Goal: Task Accomplishment & Management: Manage account settings

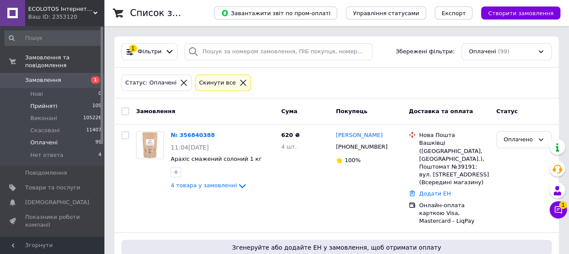
click at [65, 100] on li "Прийняті 109" at bounding box center [53, 106] width 107 height 12
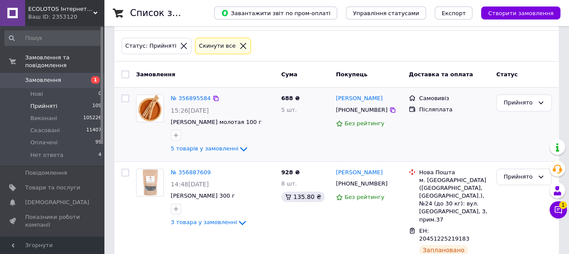
scroll to position [87, 0]
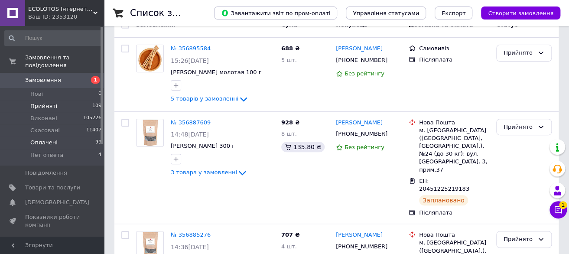
click at [66, 136] on li "Оплачені 99" at bounding box center [53, 142] width 107 height 12
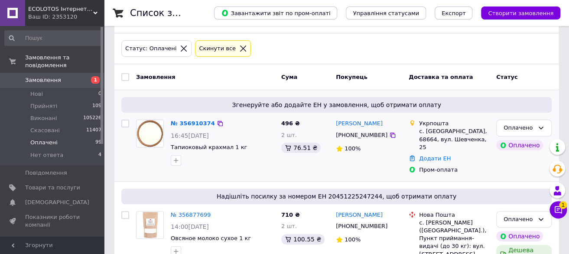
scroll to position [87, 0]
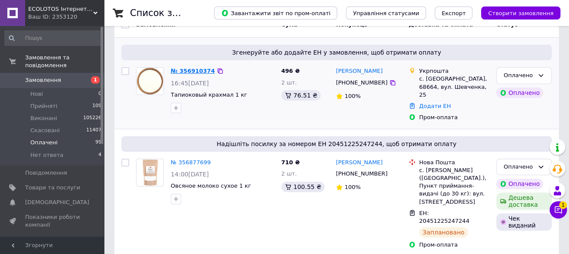
click at [199, 69] on link "№ 356910374" at bounding box center [193, 71] width 44 height 6
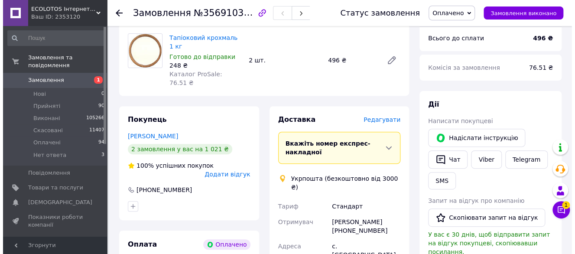
scroll to position [130, 0]
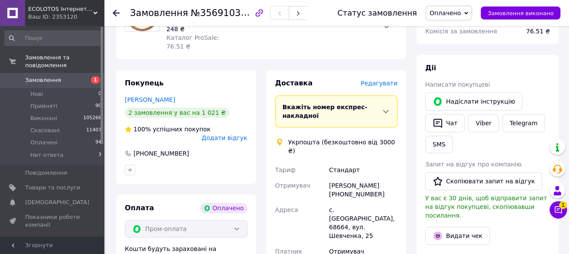
click at [376, 80] on span "Редагувати" at bounding box center [378, 83] width 37 height 7
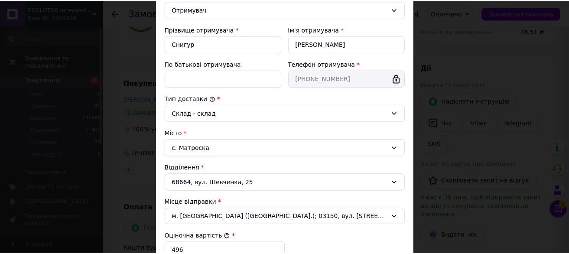
scroll to position [288, 0]
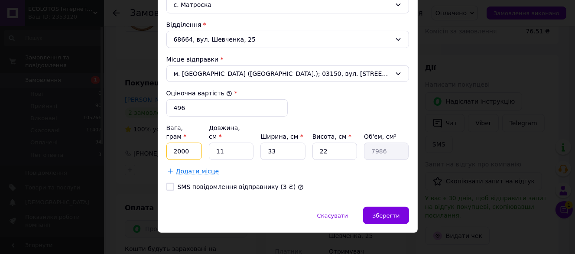
click at [195, 143] on input "2000" at bounding box center [184, 150] width 36 height 17
type input "2200"
click at [384, 207] on div "Зберегти" at bounding box center [385, 215] width 45 height 17
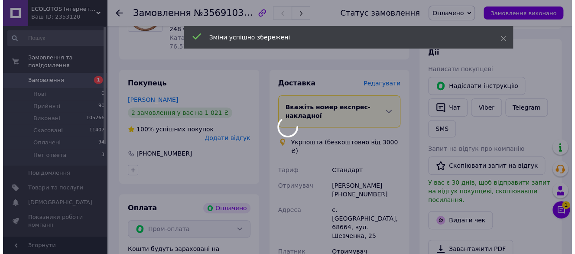
scroll to position [260, 0]
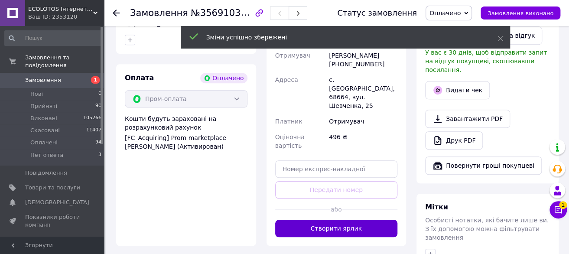
click at [359, 220] on button "Створити ярлик" at bounding box center [336, 228] width 123 height 17
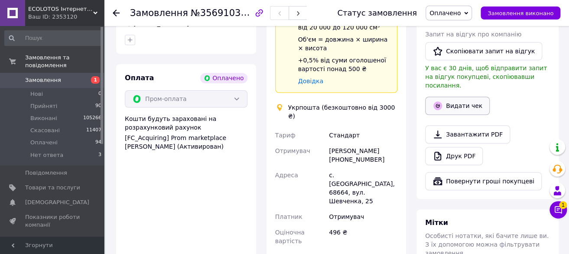
click at [463, 97] on button "Видати чек" at bounding box center [457, 106] width 65 height 18
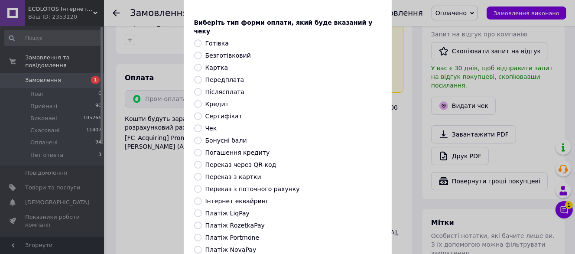
scroll to position [87, 0]
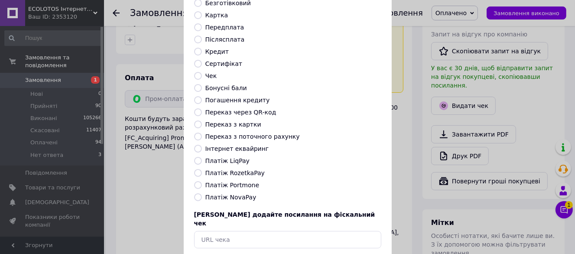
click at [231, 169] on label "Платіж RozetkaPay" at bounding box center [234, 172] width 59 height 7
click at [202, 169] on input "Платіж RozetkaPay" at bounding box center [198, 173] width 8 height 8
radio input "true"
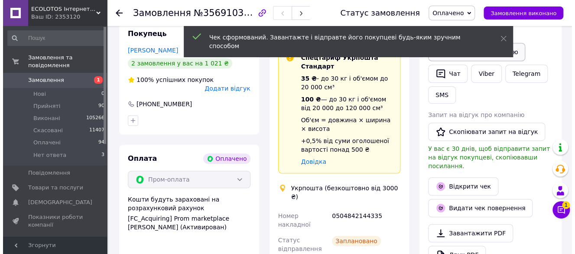
scroll to position [130, 0]
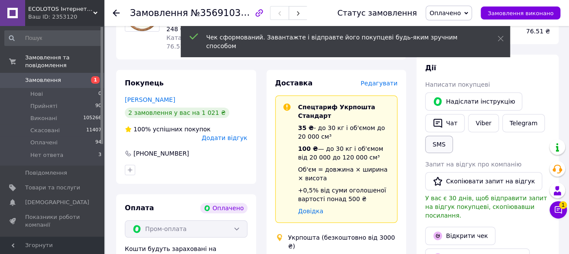
click at [438, 143] on button "SMS" at bounding box center [439, 144] width 28 height 17
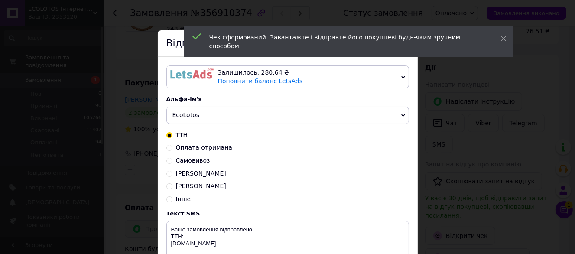
click at [204, 148] on span "Оплата отримана" at bounding box center [204, 147] width 56 height 7
click at [172, 148] on input "Оплата отримана" at bounding box center [169, 147] width 6 height 6
radio input "true"
radio input "false"
type textarea "Оплата отримана, очікуйте № ТТН. Відправка протягом 2–3 робочих днів. Дякуємо з…"
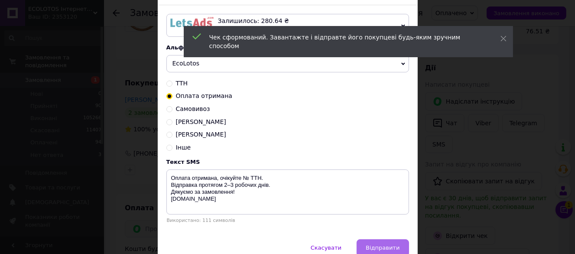
scroll to position [94, 0]
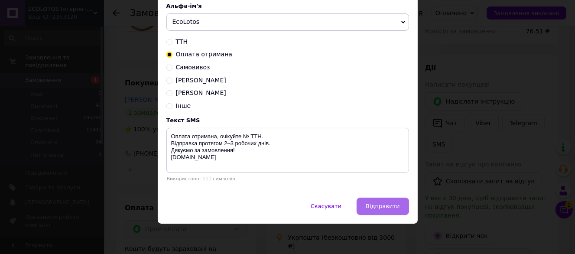
click at [378, 206] on span "Відправити" at bounding box center [383, 206] width 34 height 6
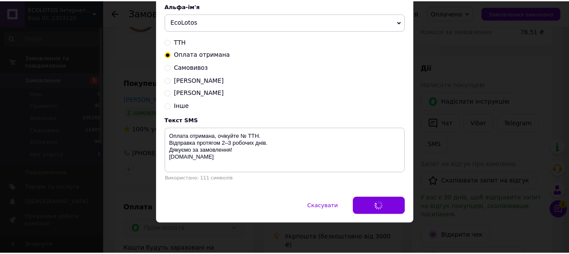
scroll to position [0, 0]
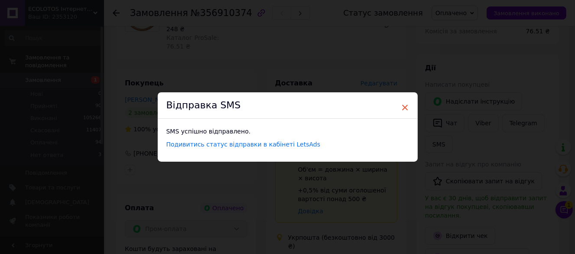
click at [407, 109] on span "×" at bounding box center [405, 107] width 8 height 15
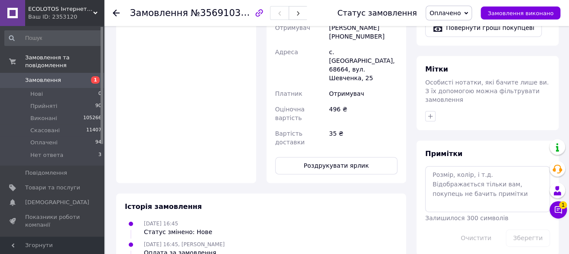
scroll to position [433, 0]
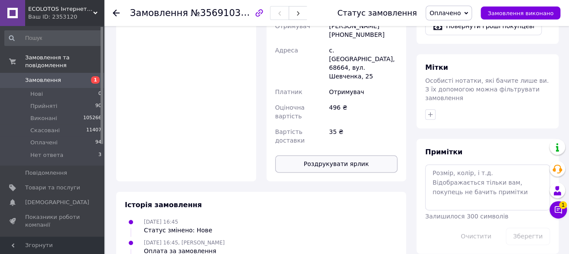
click at [321, 155] on button "Роздрукувати ярлик" at bounding box center [336, 163] width 123 height 17
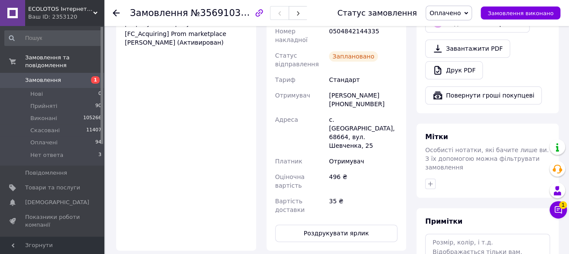
scroll to position [260, 0]
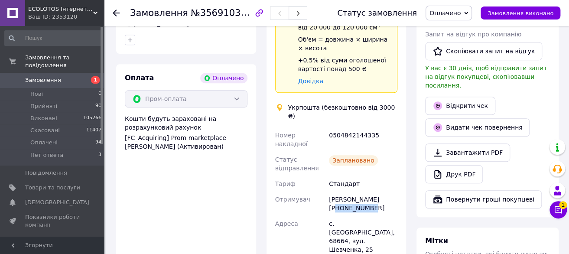
drag, startPoint x: 366, startPoint y: 178, endPoint x: 340, endPoint y: 177, distance: 26.9
click at [340, 191] on div "[PERSON_NAME] [PHONE_NUMBER]" at bounding box center [363, 203] width 72 height 24
copy div "0508688309"
click at [58, 76] on span "Замовлення" at bounding box center [52, 80] width 55 height 8
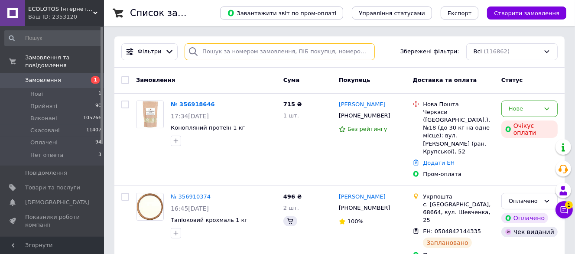
click at [277, 49] on input "search" at bounding box center [280, 51] width 190 height 17
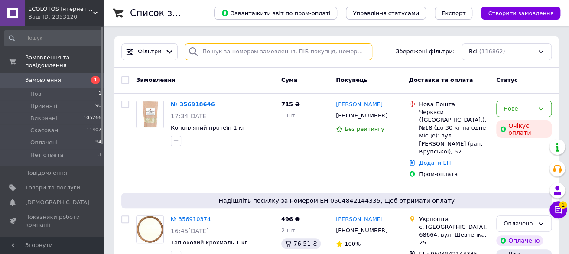
paste input "0679954840"
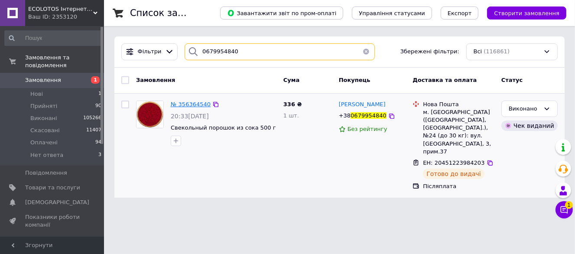
type input "0679954840"
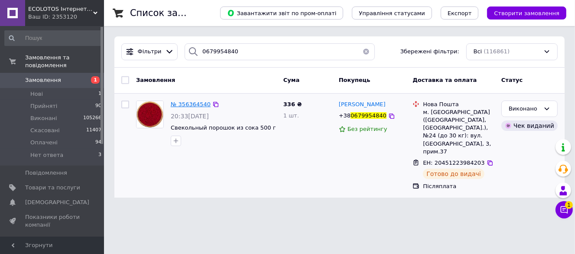
click at [200, 103] on span "№ 356364540" at bounding box center [191, 104] width 40 height 6
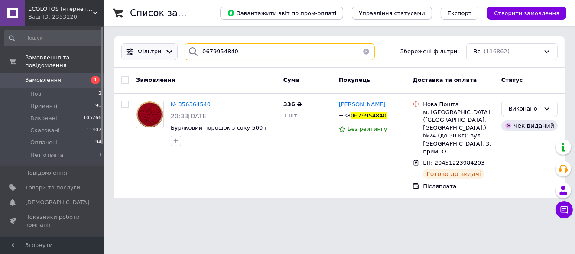
drag, startPoint x: 235, startPoint y: 53, endPoint x: 156, endPoint y: 58, distance: 79.4
click at [156, 58] on div "Фільтри 0679954840 Збережені фільтри: Всі (116862)" at bounding box center [339, 51] width 443 height 17
paste input "80446515"
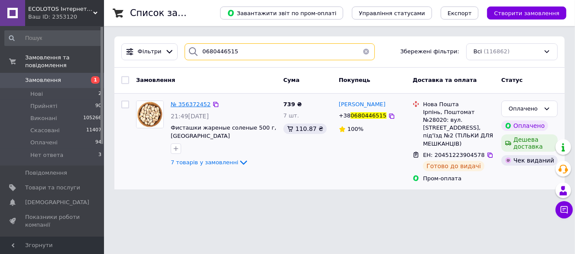
type input "0680446515"
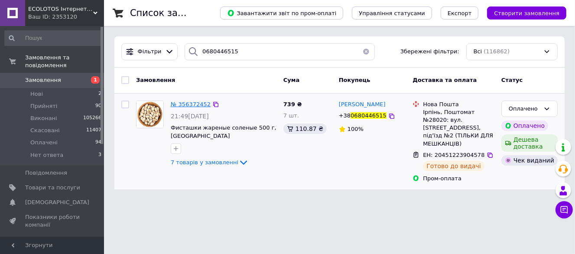
click at [186, 103] on span "№ 356372452" at bounding box center [191, 104] width 40 height 6
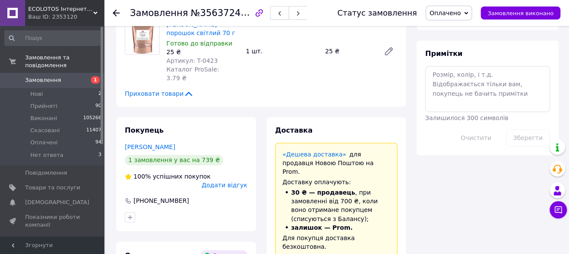
scroll to position [650, 0]
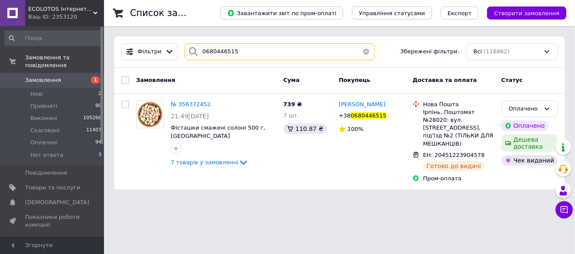
drag, startPoint x: 241, startPoint y: 49, endPoint x: 177, endPoint y: 58, distance: 65.2
click at [181, 58] on div "0680446515" at bounding box center [279, 51] width 197 height 17
paste input "989833180"
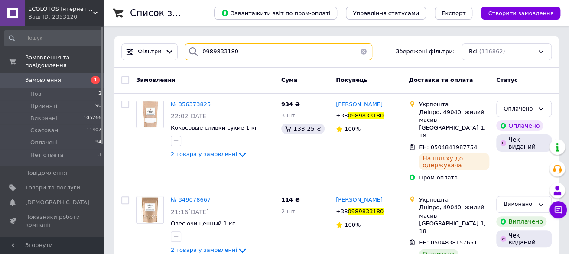
drag, startPoint x: 231, startPoint y: 56, endPoint x: 192, endPoint y: 55, distance: 39.0
click at [192, 55] on div "0989833180" at bounding box center [278, 51] width 187 height 17
paste input "508117937"
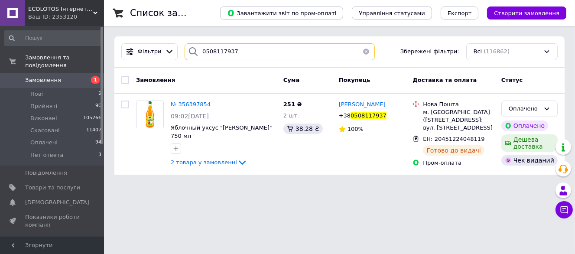
drag, startPoint x: 207, startPoint y: 55, endPoint x: 188, endPoint y: 52, distance: 19.7
click at [188, 52] on div "0508117937" at bounding box center [280, 51] width 190 height 17
paste input "996612481"
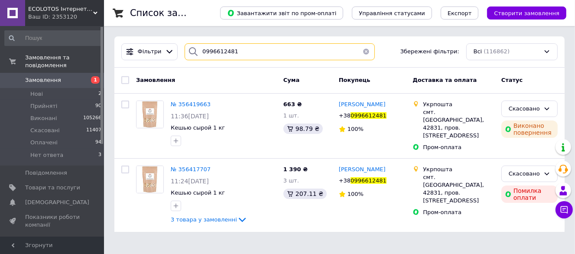
drag, startPoint x: 256, startPoint y: 47, endPoint x: 179, endPoint y: 40, distance: 77.0
click at [179, 40] on div "Фільтри 0996612481 Збережені фільтри: Всі (116862)" at bounding box center [339, 51] width 450 height 31
paste input "508529146"
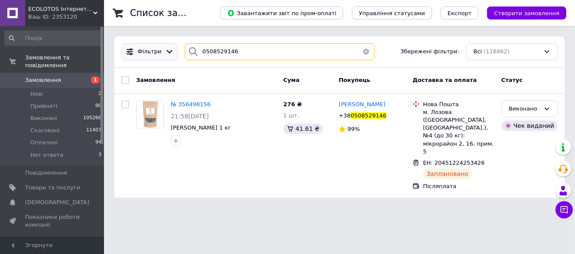
drag, startPoint x: 229, startPoint y: 48, endPoint x: 159, endPoint y: 55, distance: 70.5
click at [159, 55] on div "Фільтри 0508529146 Збережені фільтри: Всі (116862)" at bounding box center [339, 51] width 443 height 17
paste input "1706527"
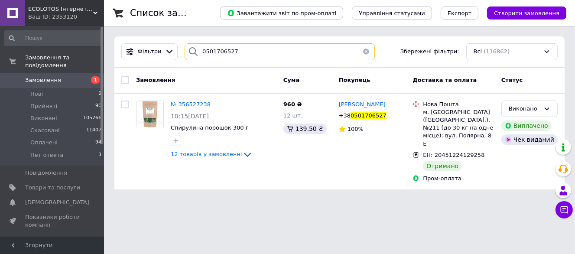
drag, startPoint x: 231, startPoint y: 51, endPoint x: 188, endPoint y: 52, distance: 42.9
click at [188, 52] on div "0501706527" at bounding box center [280, 51] width 190 height 17
paste input "734281488"
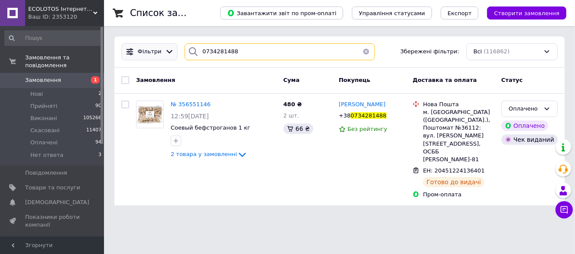
drag, startPoint x: 249, startPoint y: 51, endPoint x: 173, endPoint y: 50, distance: 75.4
click at [173, 50] on div "Фільтри 0734281488 Збережені фільтри: Всі (116862)" at bounding box center [339, 51] width 443 height 17
paste input "686742002"
type input "0686742002"
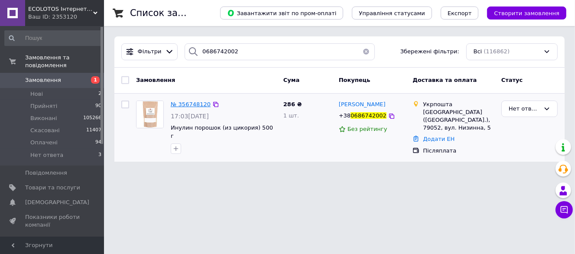
click at [188, 107] on span "№ 356748120" at bounding box center [191, 104] width 40 height 6
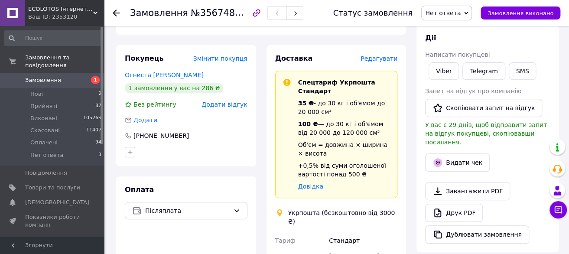
scroll to position [43, 0]
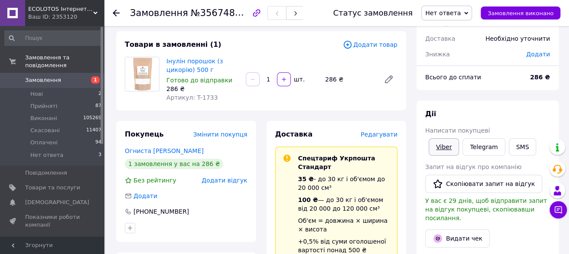
click at [447, 146] on link "Viber" at bounding box center [443, 146] width 30 height 17
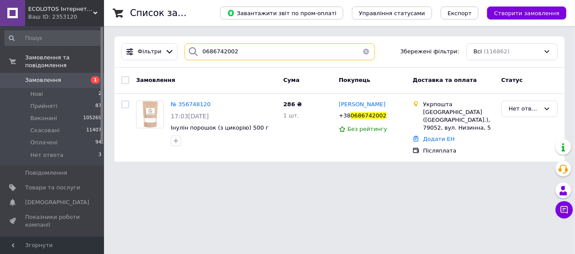
drag, startPoint x: 231, startPoint y: 50, endPoint x: 191, endPoint y: 43, distance: 40.9
click at [191, 43] on div "0686742002" at bounding box center [280, 51] width 190 height 17
paste input "79212929"
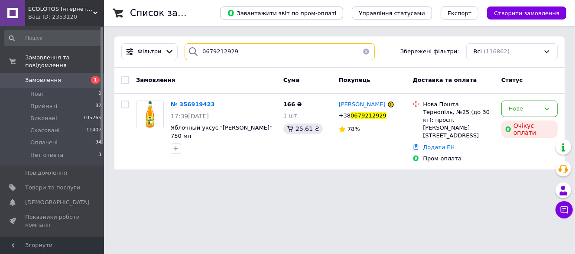
drag, startPoint x: 237, startPoint y: 53, endPoint x: 194, endPoint y: 52, distance: 42.5
click at [194, 52] on div "0679212929" at bounding box center [280, 51] width 190 height 17
paste input "80495462"
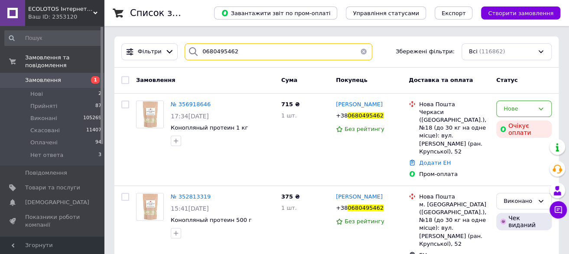
drag, startPoint x: 234, startPoint y: 55, endPoint x: 185, endPoint y: 49, distance: 49.2
click at [185, 49] on div "0680495462" at bounding box center [278, 51] width 187 height 17
paste input "71134207"
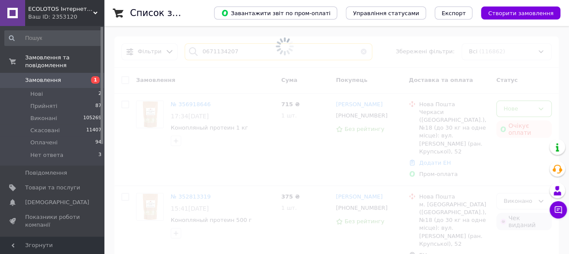
type input "0671134207"
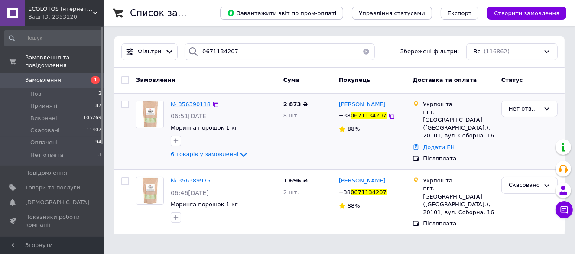
click at [181, 105] on span "№ 356390118" at bounding box center [191, 104] width 40 height 6
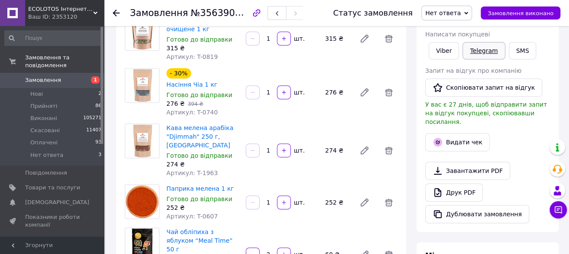
scroll to position [87, 0]
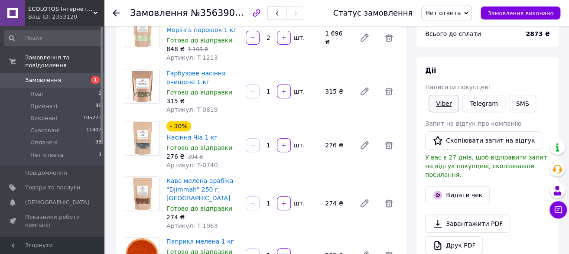
click at [444, 105] on link "Viber" at bounding box center [443, 103] width 30 height 17
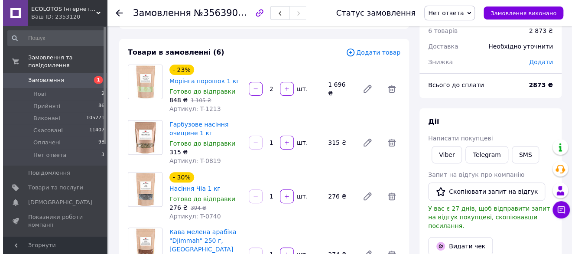
scroll to position [0, 0]
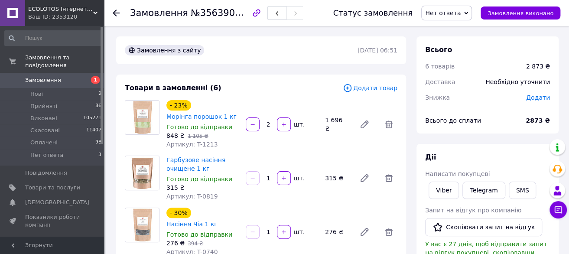
click at [58, 76] on span "Замовлення" at bounding box center [52, 80] width 55 height 8
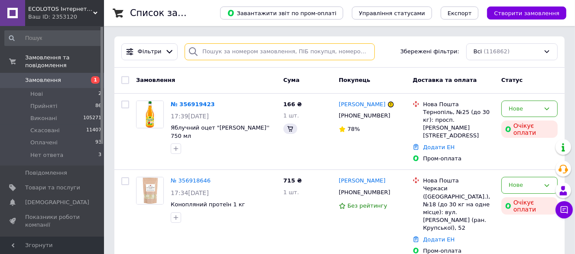
click at [271, 56] on input "search" at bounding box center [280, 51] width 190 height 17
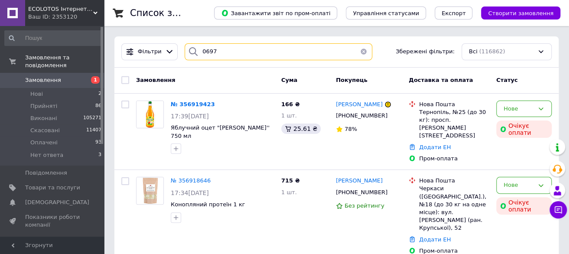
type input "0697"
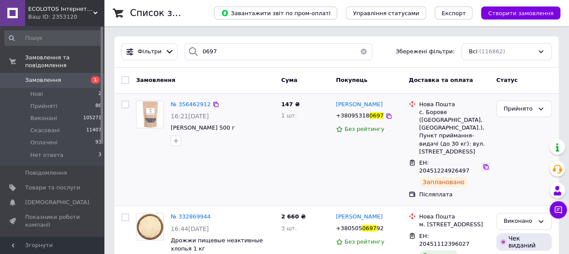
click at [482, 163] on icon at bounding box center [485, 166] width 7 height 7
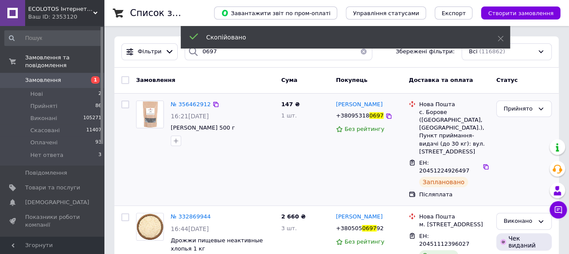
click at [369, 116] on span "0697" at bounding box center [376, 115] width 14 height 6
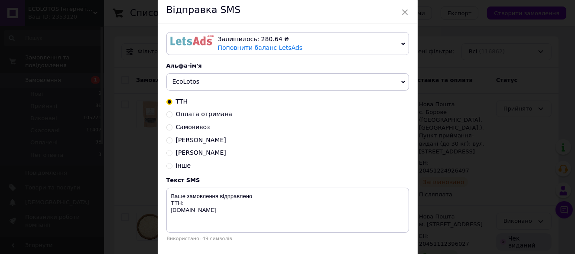
scroll to position [43, 0]
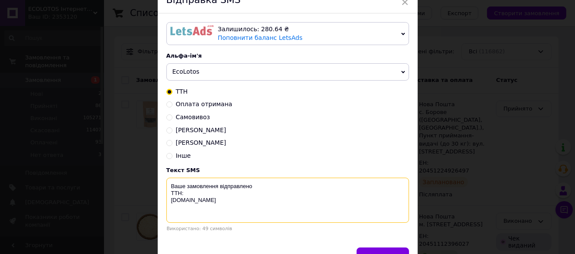
click at [195, 194] on textarea "Ваше замовлення відправлено ТТН: [DOMAIN_NAME]" at bounding box center [287, 200] width 243 height 45
paste textarea "20451224926497"
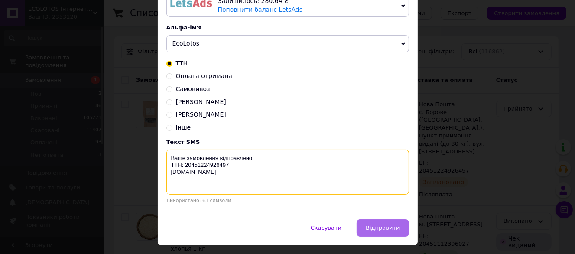
scroll to position [87, 0]
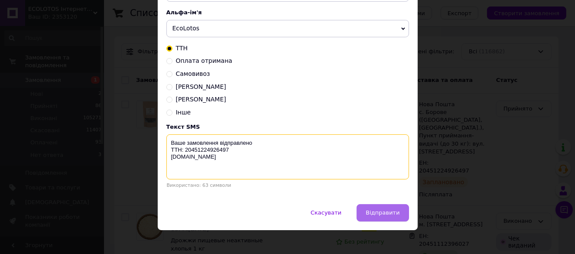
type textarea "Ваше замовлення відправлено ТТН: 20451224926497 [DOMAIN_NAME]"
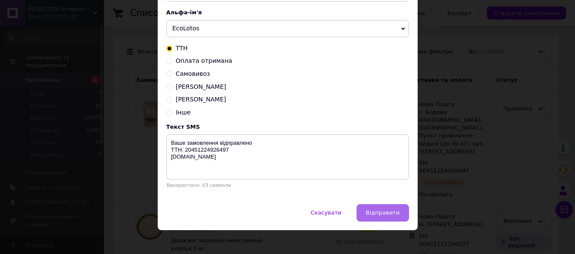
click at [390, 213] on span "Відправити" at bounding box center [383, 212] width 34 height 6
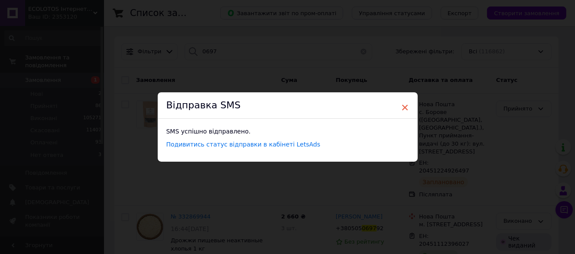
click at [403, 106] on span "×" at bounding box center [405, 107] width 8 height 15
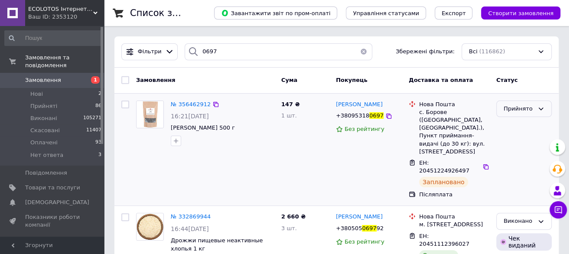
click at [515, 111] on div "Прийнято" at bounding box center [518, 108] width 30 height 9
click at [515, 126] on li "Виконано" at bounding box center [523, 127] width 55 height 16
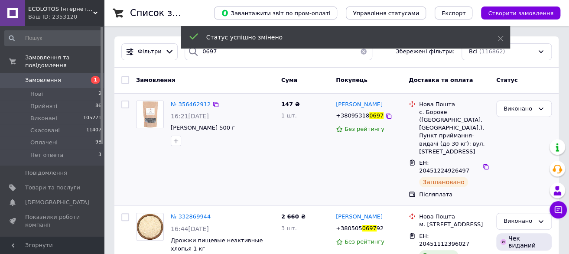
click at [125, 105] on input "checkbox" at bounding box center [125, 104] width 8 height 8
checkbox input "true"
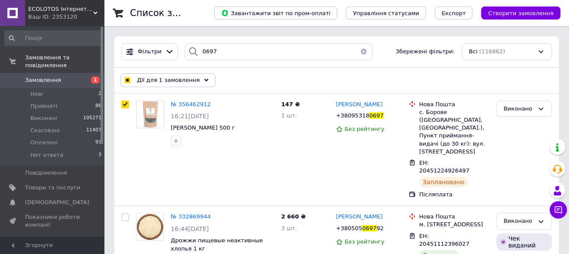
click at [152, 82] on span "Дії для 1 замовлення" at bounding box center [168, 80] width 63 height 8
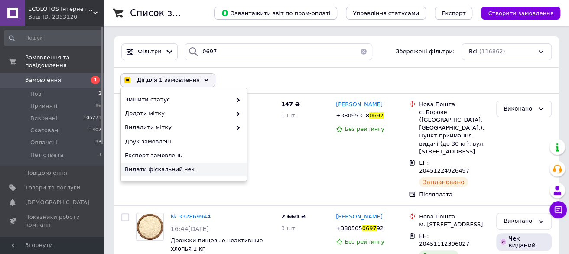
click at [154, 167] on span "Видати фіскальний чек" at bounding box center [183, 169] width 116 height 8
checkbox input "true"
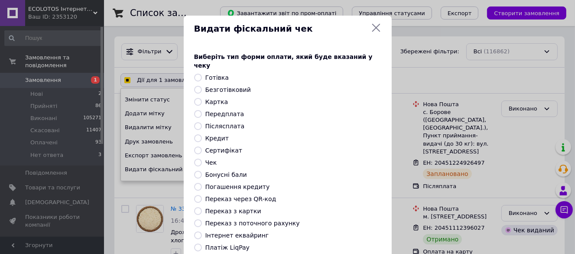
click at [209, 123] on label "Післясплата" at bounding box center [224, 126] width 39 height 7
click at [202, 122] on input "Післясплата" at bounding box center [198, 126] width 8 height 8
radio input "true"
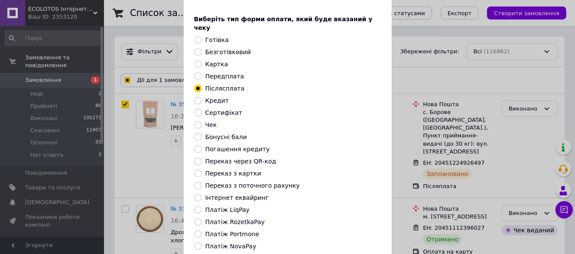
scroll to position [80, 0]
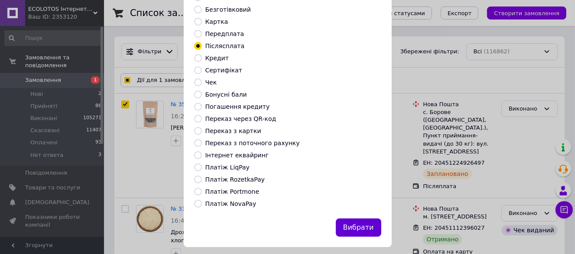
click at [363, 218] on button "Вибрати" at bounding box center [358, 227] width 45 height 19
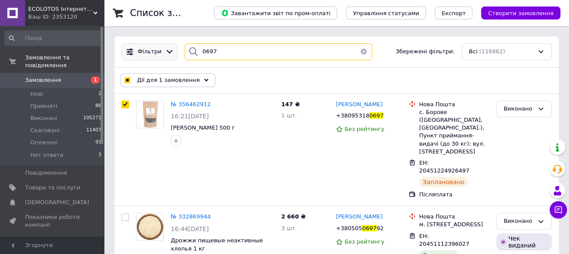
click at [155, 57] on div "Фільтри 0697 Збережені фільтри: Всі (116862)" at bounding box center [336, 51] width 437 height 17
checkbox input "true"
type input "0"
checkbox input "true"
type input "066"
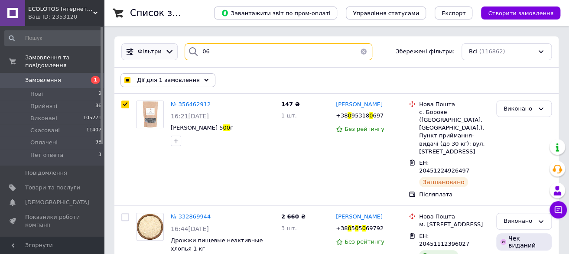
checkbox input "true"
type input "0661"
checkbox input "true"
checkbox input "false"
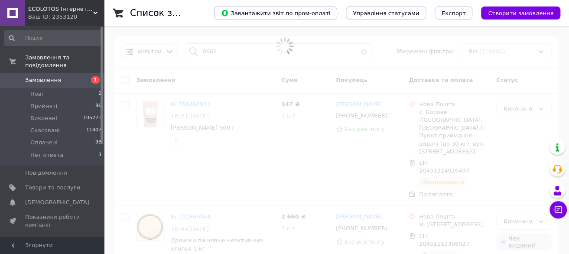
type input "0661"
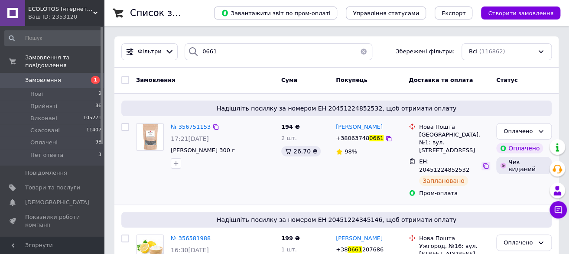
click at [482, 162] on icon at bounding box center [485, 165] width 7 height 7
click at [386, 139] on icon at bounding box center [388, 138] width 5 height 5
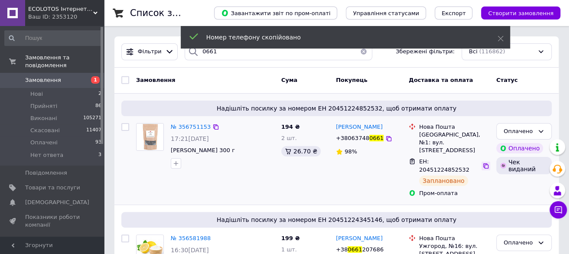
click at [482, 162] on icon at bounding box center [485, 165] width 7 height 7
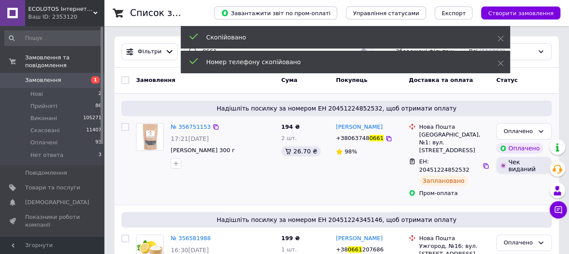
click at [345, 139] on span "+38063748" at bounding box center [352, 138] width 33 height 6
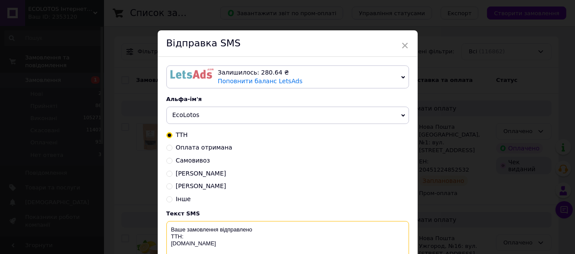
click at [197, 242] on textarea "Ваше замовлення відправлено ТТН: [DOMAIN_NAME]" at bounding box center [287, 243] width 243 height 45
click at [191, 236] on textarea "Ваше замовлення відправлено ТТН: [DOMAIN_NAME]" at bounding box center [287, 243] width 243 height 45
paste textarea "20451224852532"
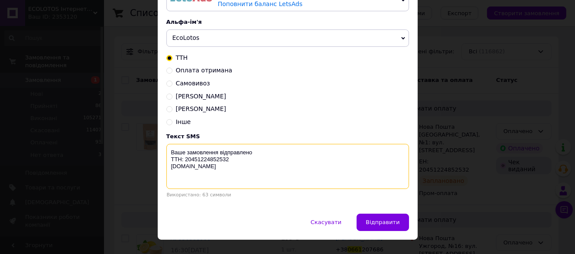
scroll to position [87, 0]
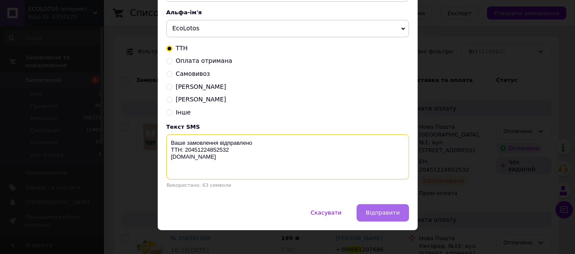
type textarea "Ваше замовлення відправлено ТТН: 20451224852532 [DOMAIN_NAME]"
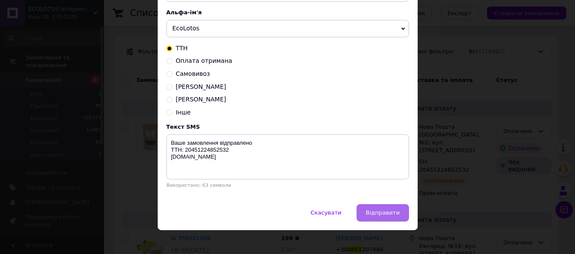
click at [388, 213] on span "Відправити" at bounding box center [383, 212] width 34 height 6
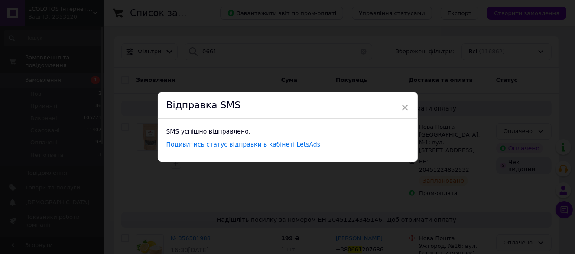
scroll to position [0, 0]
click at [405, 106] on span "×" at bounding box center [405, 107] width 8 height 15
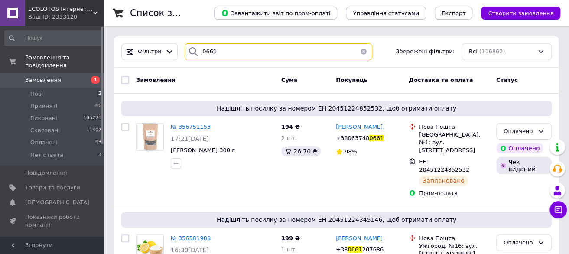
drag, startPoint x: 179, startPoint y: 47, endPoint x: 175, endPoint y: 43, distance: 6.2
click at [181, 45] on div "0661" at bounding box center [278, 51] width 194 height 17
type input "3"
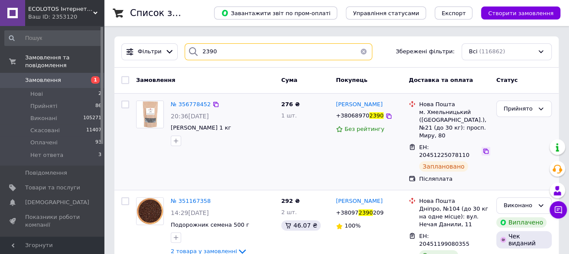
type input "2390"
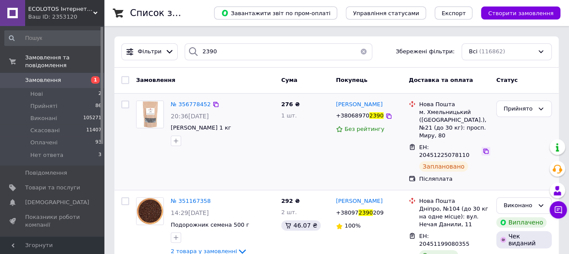
click at [483, 149] on icon at bounding box center [485, 151] width 5 height 5
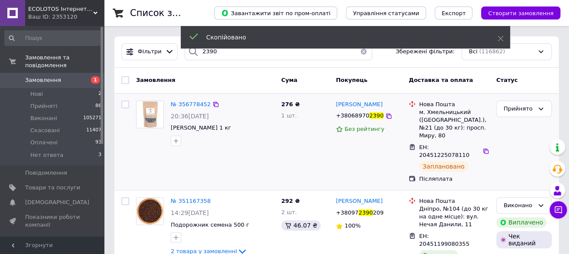
click at [369, 117] on span "2390" at bounding box center [376, 115] width 14 height 6
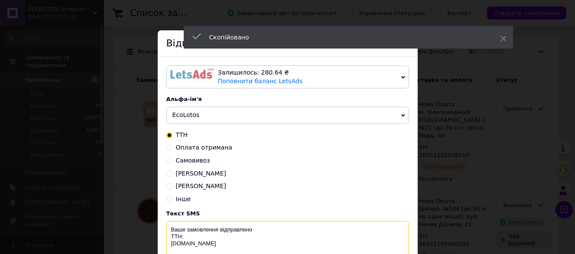
click at [223, 243] on textarea "Ваше замовлення відправлено ТТН: [DOMAIN_NAME]" at bounding box center [287, 243] width 243 height 45
click at [202, 239] on textarea "Ваше замовлення відправлено ТТН: [DOMAIN_NAME]" at bounding box center [287, 243] width 243 height 45
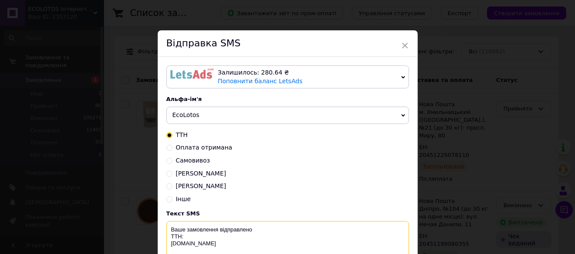
paste textarea "20451225078110"
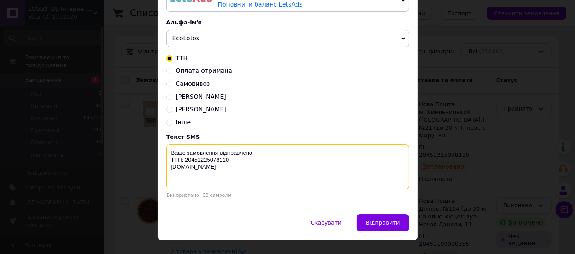
scroll to position [87, 0]
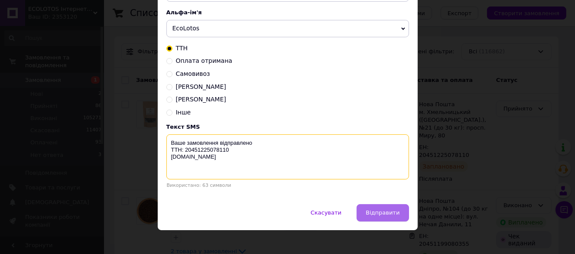
type textarea "Ваше замовлення відправлено ТТН: 20451225078110 [DOMAIN_NAME]"
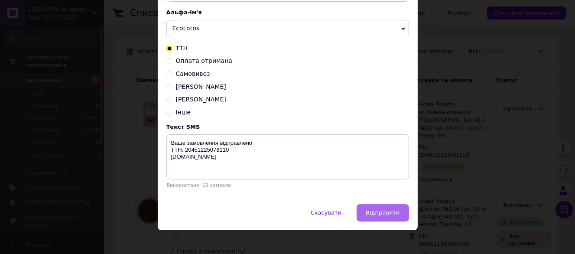
click at [388, 208] on button "Відправити" at bounding box center [382, 212] width 52 height 17
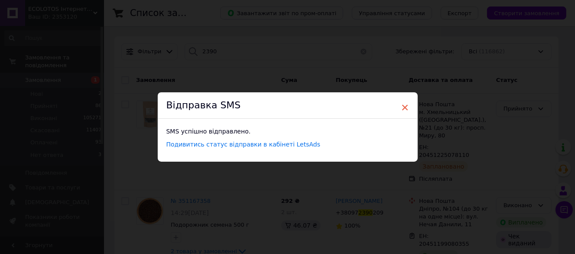
click at [401, 105] on span "×" at bounding box center [405, 107] width 8 height 15
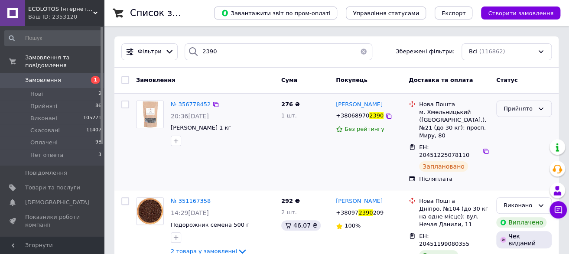
click at [515, 106] on div "Прийнято" at bounding box center [518, 108] width 30 height 9
click at [517, 127] on li "Виконано" at bounding box center [523, 127] width 55 height 16
click at [124, 104] on input "checkbox" at bounding box center [125, 104] width 8 height 8
checkbox input "true"
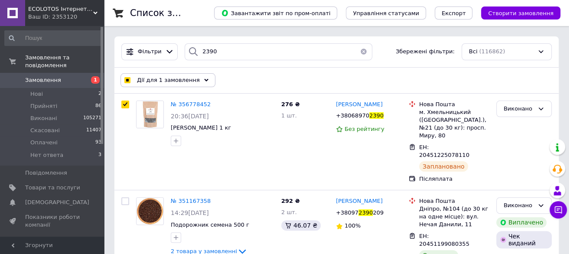
click at [147, 81] on span "Дії для 1 замовлення" at bounding box center [168, 80] width 63 height 8
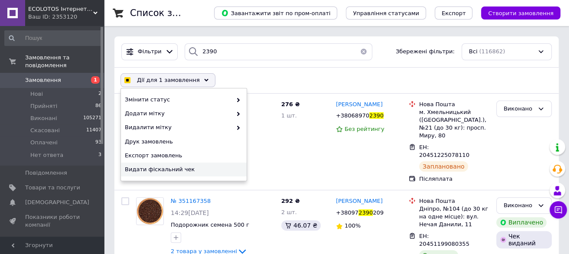
click at [176, 171] on span "Видати фіскальний чек" at bounding box center [183, 169] width 116 height 8
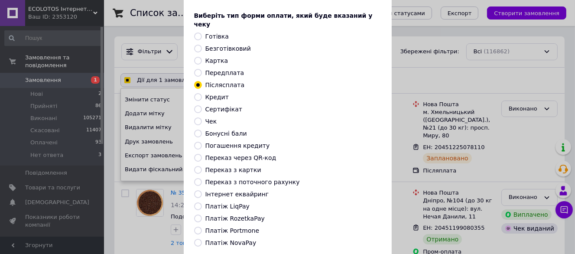
scroll to position [80, 0]
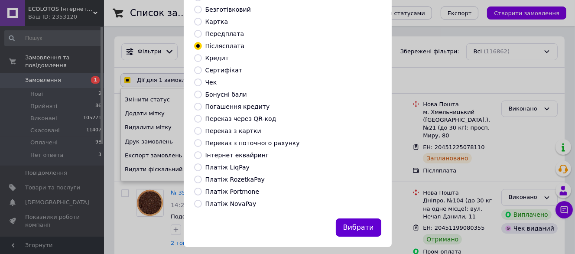
click at [361, 218] on button "Вибрати" at bounding box center [358, 227] width 45 height 19
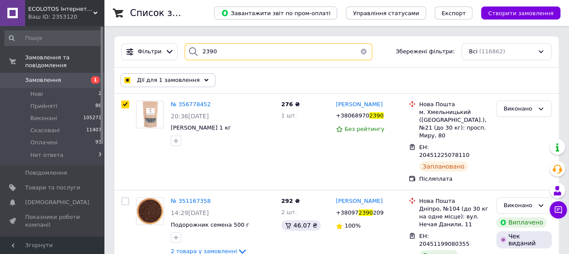
drag, startPoint x: 212, startPoint y: 56, endPoint x: 189, endPoint y: 53, distance: 22.7
click at [189, 53] on div "2390" at bounding box center [278, 51] width 187 height 17
checkbox input "true"
type input "3"
checkbox input "true"
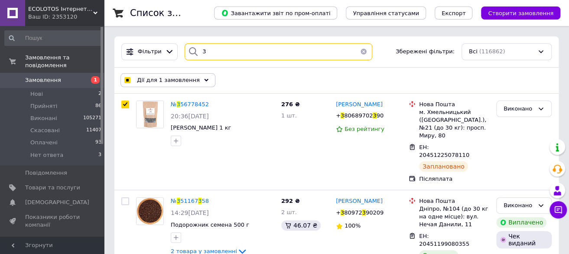
type input "31"
checkbox input "true"
type input "3181"
checkbox input "true"
checkbox input "false"
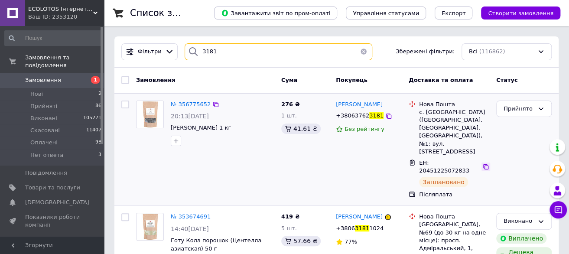
type input "3181"
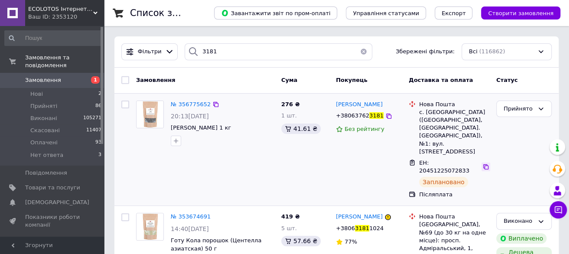
click at [483, 164] on icon at bounding box center [485, 166] width 5 height 5
click at [360, 116] on span "+38063762" at bounding box center [352, 115] width 33 height 6
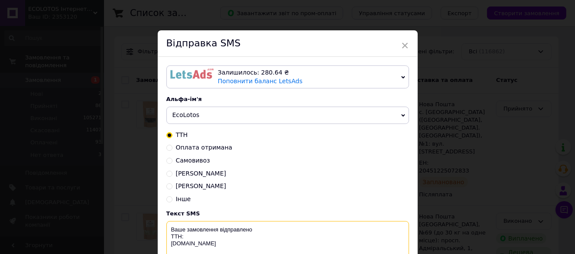
click at [199, 240] on textarea "Ваше замовлення відправлено ТТН: [DOMAIN_NAME]" at bounding box center [287, 243] width 243 height 45
paste textarea "20451225072833"
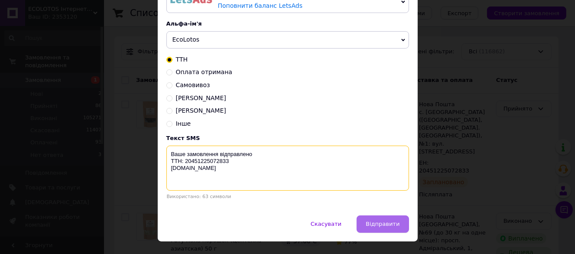
scroll to position [87, 0]
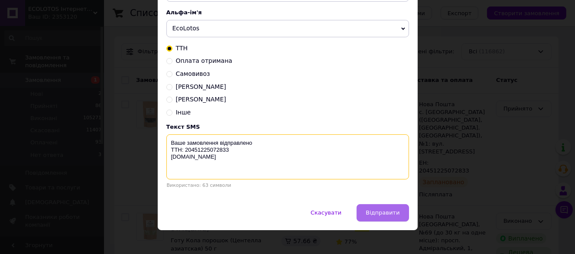
type textarea "Ваше замовлення відправлено ТТН: 20451225072833 [DOMAIN_NAME]"
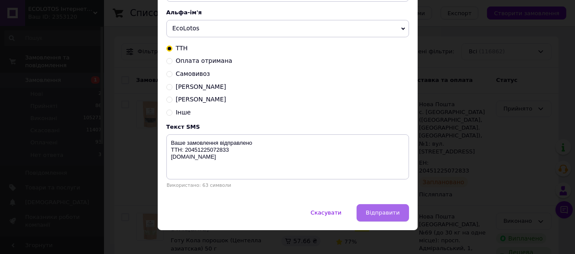
click at [392, 207] on button "Відправити" at bounding box center [382, 212] width 52 height 17
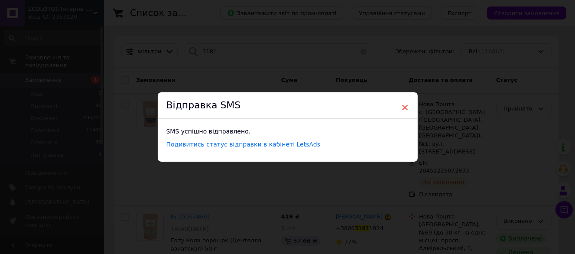
click at [401, 107] on span "×" at bounding box center [405, 107] width 8 height 15
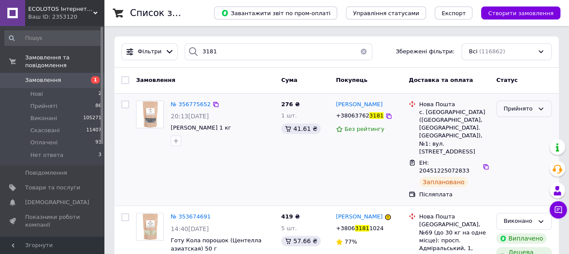
click at [522, 110] on div "Прийнято" at bounding box center [518, 108] width 30 height 9
click at [518, 129] on li "Виконано" at bounding box center [523, 127] width 55 height 16
drag, startPoint x: 126, startPoint y: 103, endPoint x: 128, endPoint y: 92, distance: 11.0
click at [126, 102] on input "checkbox" at bounding box center [125, 104] width 8 height 8
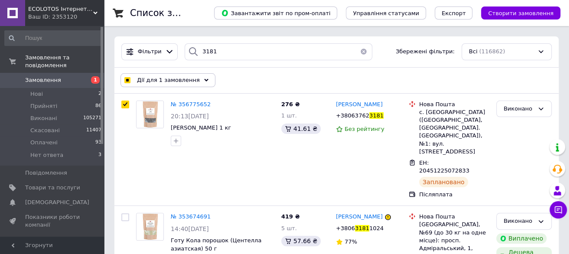
click at [128, 78] on input "checkbox" at bounding box center [127, 81] width 6 height 6
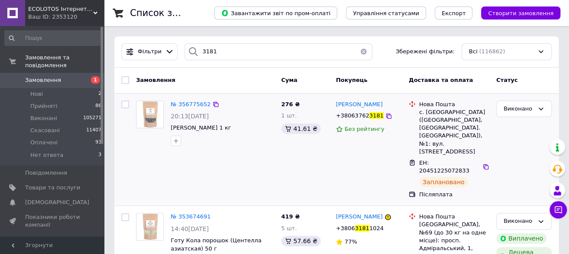
click at [126, 104] on input "checkbox" at bounding box center [125, 104] width 8 height 8
checkbox input "true"
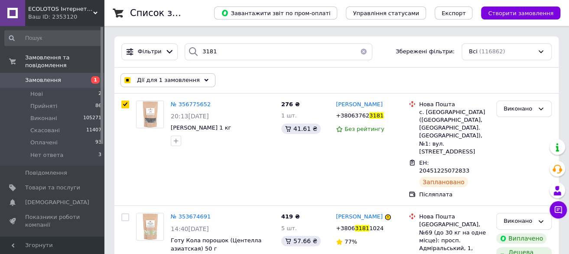
click at [147, 81] on span "Дії для 1 замовлення" at bounding box center [168, 80] width 63 height 8
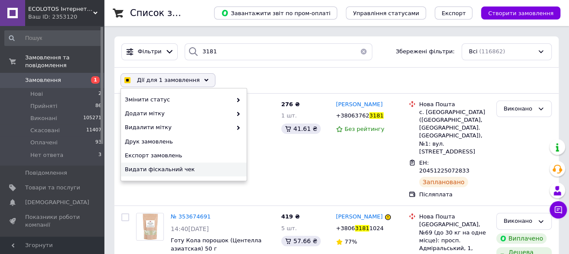
click at [158, 165] on span "Видати фіскальний чек" at bounding box center [183, 169] width 116 height 8
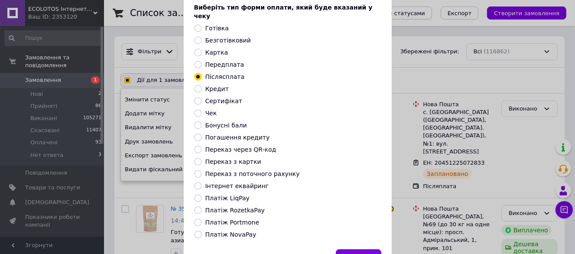
scroll to position [80, 0]
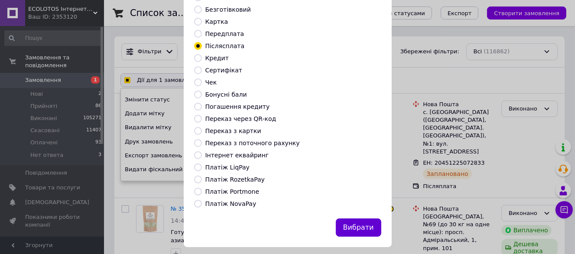
click at [369, 218] on button "Вибрати" at bounding box center [358, 227] width 45 height 19
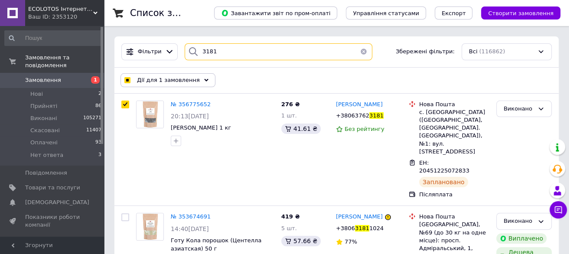
click at [185, 55] on div "3181" at bounding box center [278, 51] width 187 height 17
checkbox input "true"
type input "13"
checkbox input "true"
type input "1316"
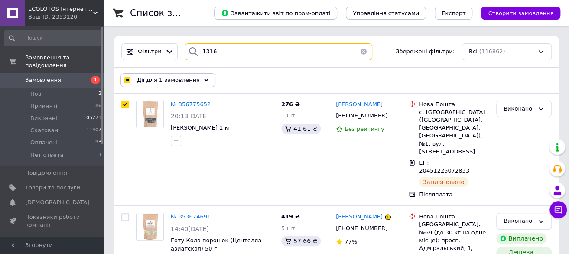
checkbox input "true"
type input "1316"
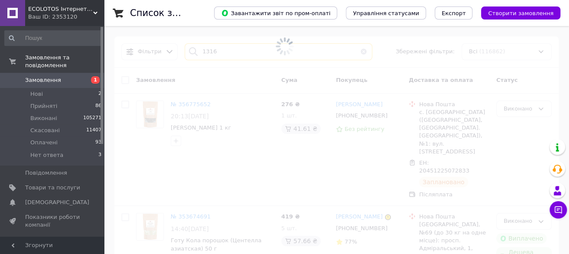
checkbox input "false"
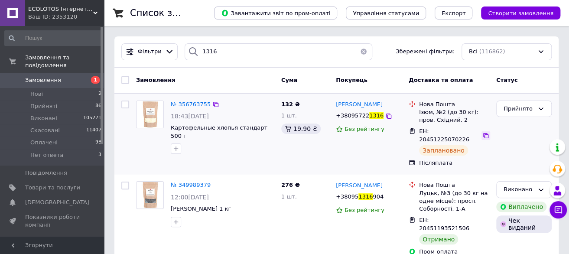
click at [483, 133] on icon at bounding box center [485, 135] width 5 height 5
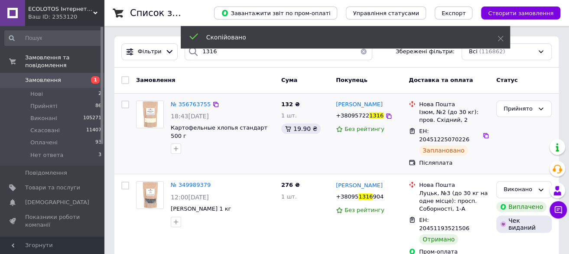
click at [363, 118] on span "+38095722" at bounding box center [352, 115] width 33 height 6
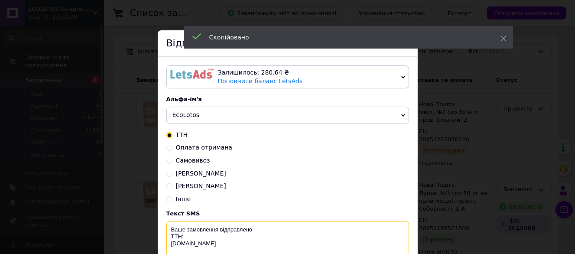
click at [195, 240] on textarea "Ваше замовлення відправлено ТТН: [DOMAIN_NAME]" at bounding box center [287, 243] width 243 height 45
paste textarea "20451225070226"
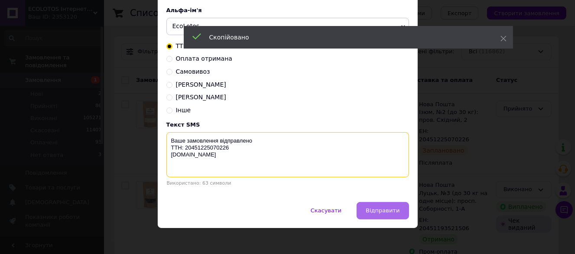
scroll to position [94, 0]
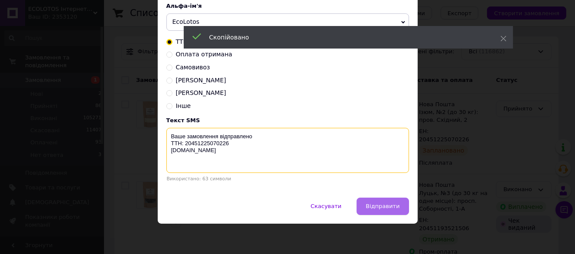
type textarea "Ваше замовлення відправлено ТТН: 20451225070226 [DOMAIN_NAME]"
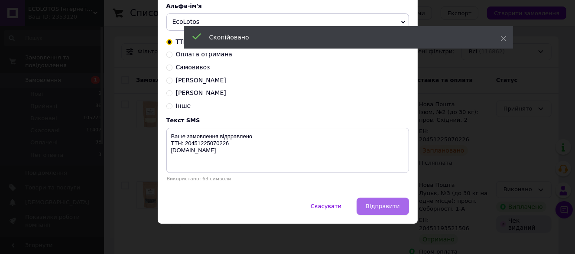
click at [389, 211] on button "Відправити" at bounding box center [382, 205] width 52 height 17
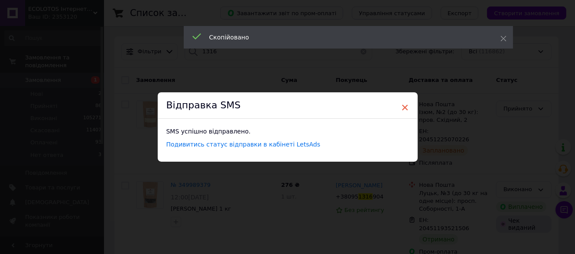
click at [402, 111] on span "×" at bounding box center [405, 107] width 8 height 15
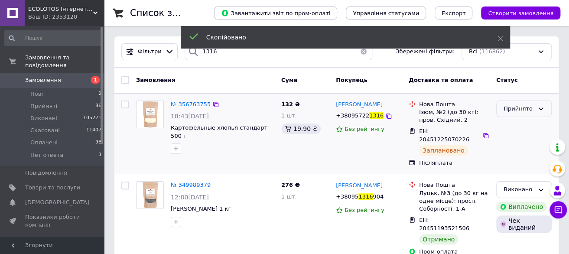
click at [521, 107] on div "Прийнято" at bounding box center [518, 108] width 30 height 9
click at [516, 127] on li "Виконано" at bounding box center [523, 127] width 55 height 16
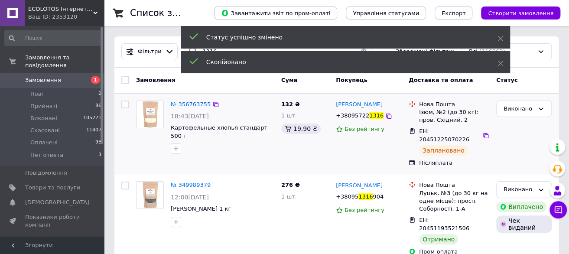
click at [124, 104] on input "checkbox" at bounding box center [125, 104] width 8 height 8
checkbox input "true"
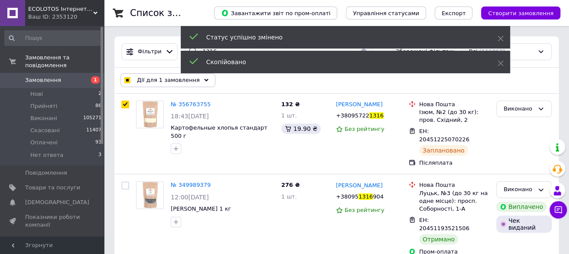
click at [146, 83] on span "Дії для 1 замовлення" at bounding box center [168, 80] width 63 height 8
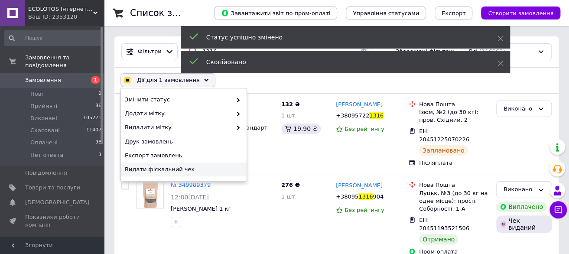
click at [185, 168] on span "Видати фіскальний чек" at bounding box center [183, 169] width 116 height 8
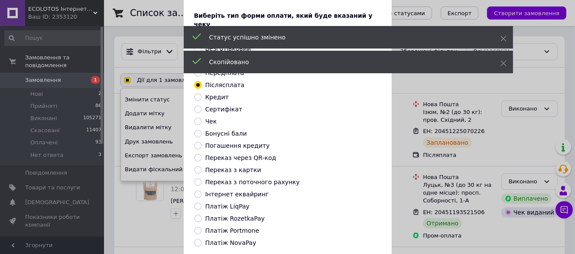
scroll to position [80, 0]
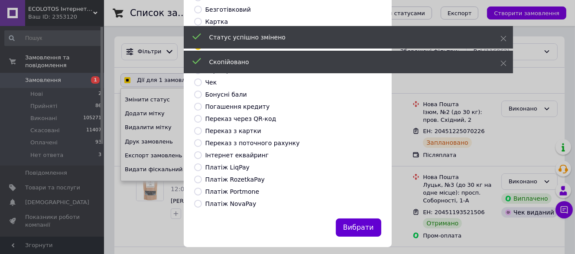
click at [363, 218] on button "Вибрати" at bounding box center [358, 227] width 45 height 19
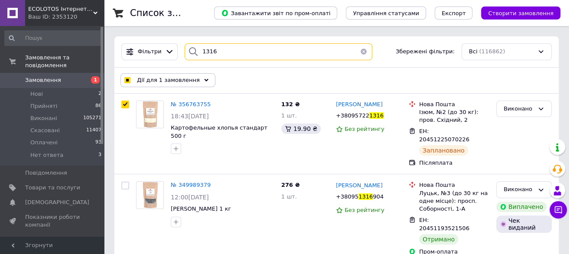
drag, startPoint x: 220, startPoint y: 49, endPoint x: 175, endPoint y: 53, distance: 46.0
click at [175, 53] on div "Фільтри 1316 Збережені фільтри: Всі (116862)" at bounding box center [336, 51] width 437 height 17
checkbox input "true"
type input "00"
checkbox input "true"
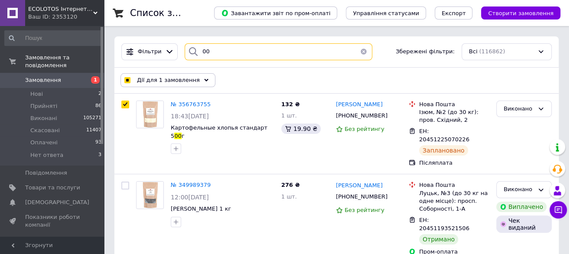
type input "007"
checkbox input "true"
type input "0074"
checkbox input "true"
type input "0074"
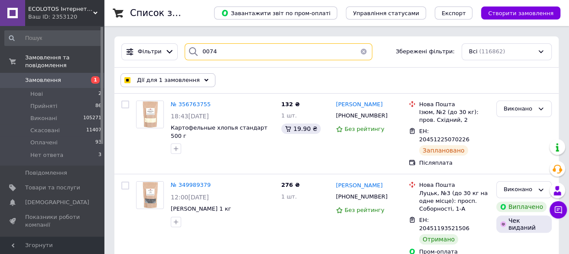
checkbox input "false"
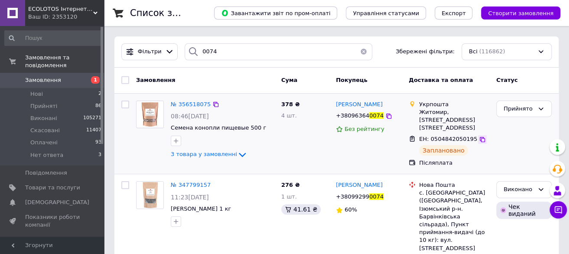
click at [479, 137] on icon at bounding box center [481, 139] width 5 height 5
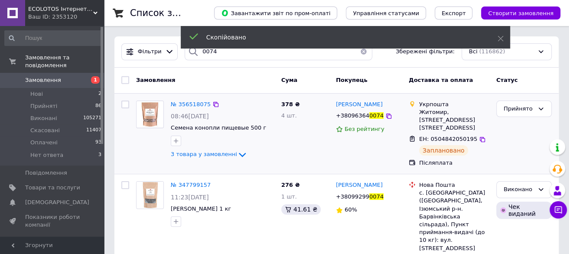
click at [369, 114] on span "0074" at bounding box center [376, 115] width 14 height 6
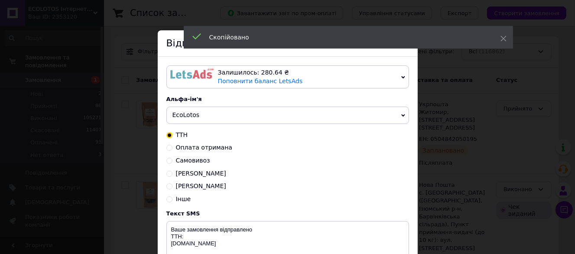
click at [199, 148] on span "Оплата отримана" at bounding box center [204, 147] width 56 height 7
click at [172, 148] on input "Оплата отримана" at bounding box center [169, 147] width 6 height 6
radio input "true"
radio input "false"
type textarea "Оплата отримана, очікуйте № ТТН. Відправка протягом 2–3 робочих днів. Дякуємо з…"
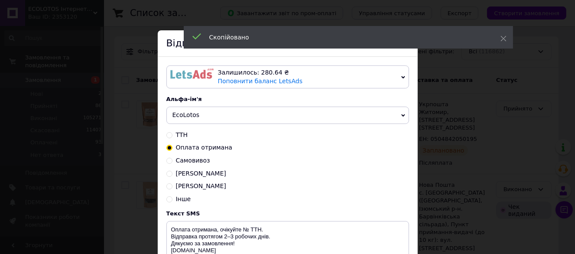
click at [179, 136] on span "ТТН" at bounding box center [182, 134] width 12 height 7
click at [172, 136] on input "ТТН" at bounding box center [169, 134] width 6 height 6
radio input "true"
radio input "false"
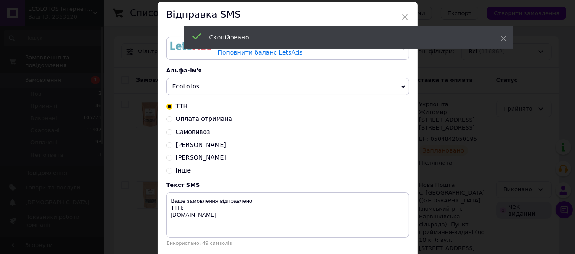
scroll to position [43, 0]
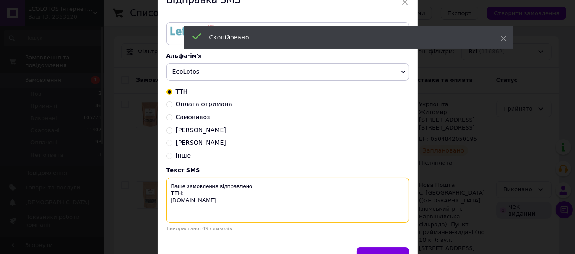
click at [187, 194] on textarea "Ваше замовлення відправлено ТТН: [DOMAIN_NAME]" at bounding box center [287, 200] width 243 height 45
paste textarea "0504842050195"
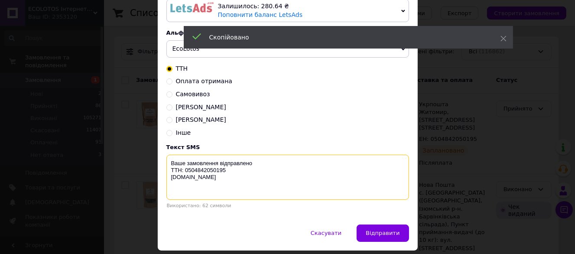
scroll to position [87, 0]
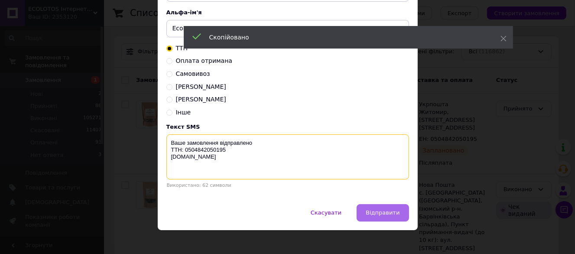
type textarea "Ваше замовлення відправлено ТТН: 0504842050195 [DOMAIN_NAME]"
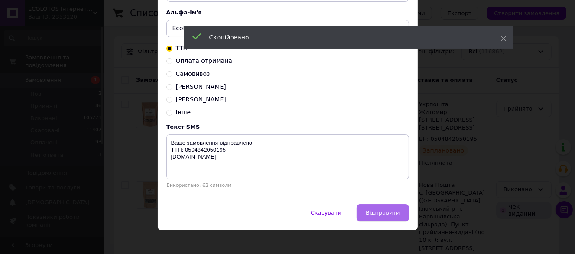
click at [379, 215] on span "Відправити" at bounding box center [383, 212] width 34 height 6
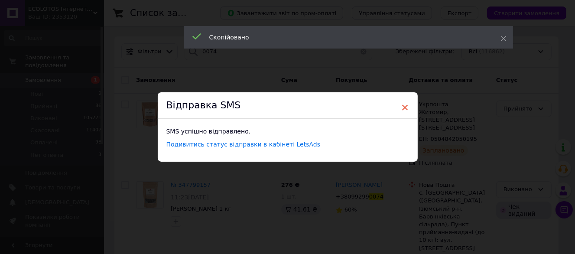
click at [401, 108] on span "×" at bounding box center [405, 107] width 8 height 15
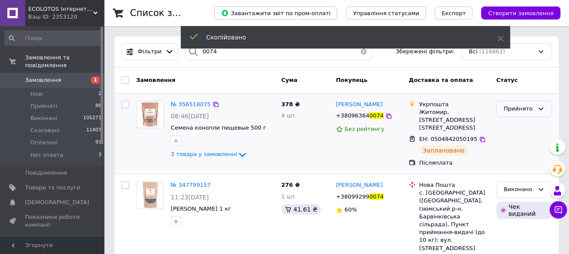
click at [540, 105] on icon at bounding box center [540, 108] width 7 height 7
click at [523, 123] on li "Виконано" at bounding box center [523, 127] width 55 height 16
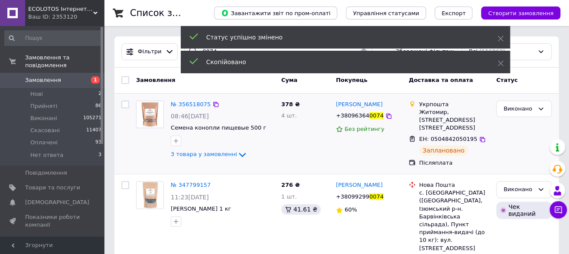
click at [124, 104] on input "checkbox" at bounding box center [125, 104] width 8 height 8
checkbox input "true"
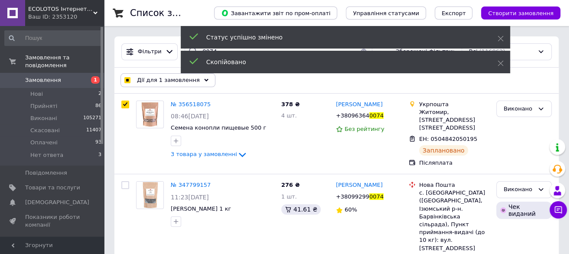
click at [137, 82] on span "Дії для 1 замовлення" at bounding box center [168, 80] width 63 height 8
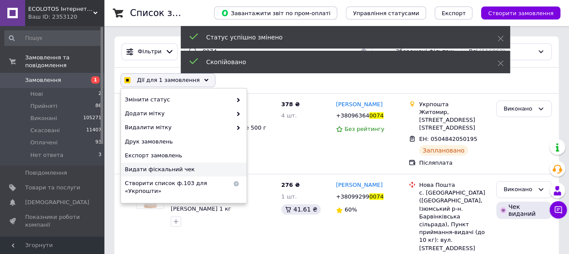
click at [157, 167] on span "Видати фіскальний чек" at bounding box center [183, 169] width 116 height 8
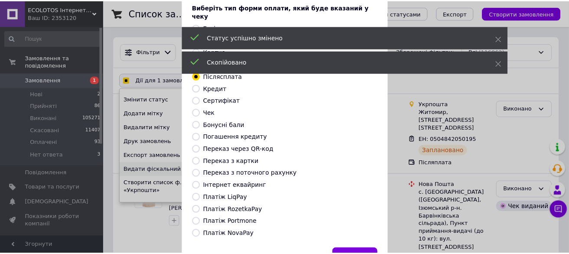
scroll to position [80, 0]
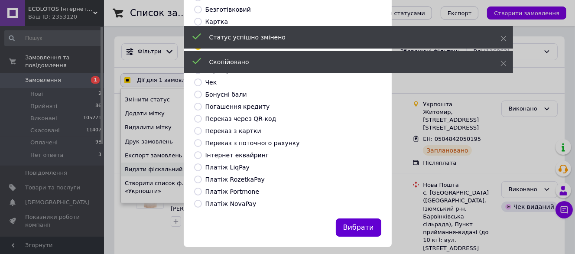
click at [361, 218] on button "Вибрати" at bounding box center [358, 227] width 45 height 19
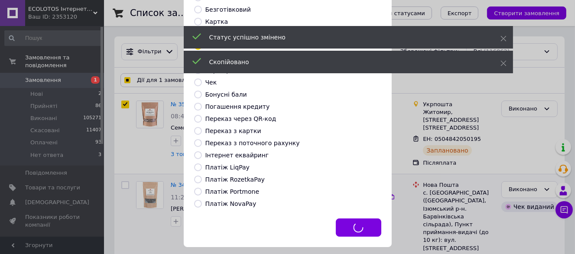
checkbox input "true"
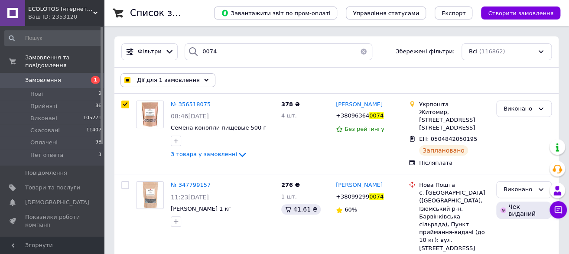
click at [362, 52] on button "button" at bounding box center [363, 51] width 17 height 17
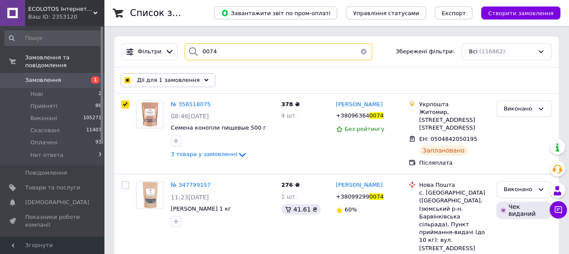
checkbox input "true"
checkbox input "false"
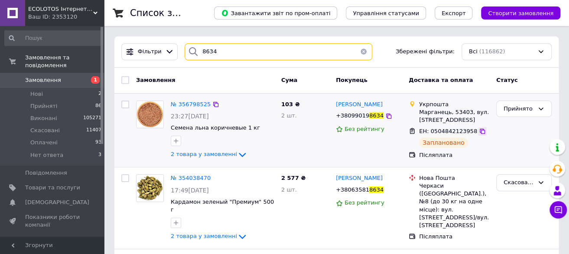
type input "8634"
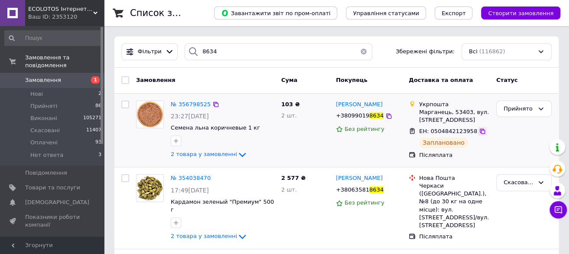
click at [479, 131] on icon at bounding box center [481, 131] width 5 height 5
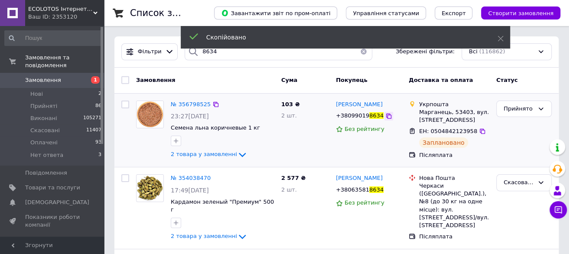
click at [385, 117] on icon at bounding box center [388, 116] width 7 height 7
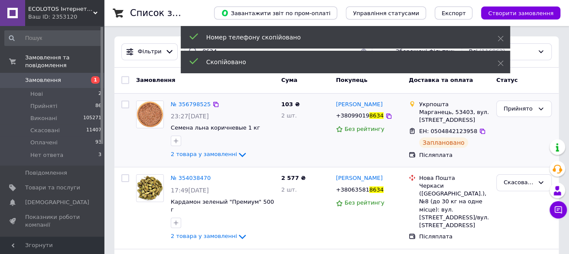
click at [370, 116] on span "8634" at bounding box center [376, 115] width 14 height 6
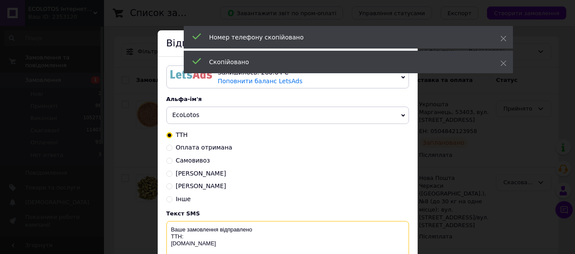
click at [198, 236] on textarea "Ваше замовлення відправлено ТТН: [DOMAIN_NAME]" at bounding box center [287, 243] width 243 height 45
paste textarea "[PHONE_NUMBER]"
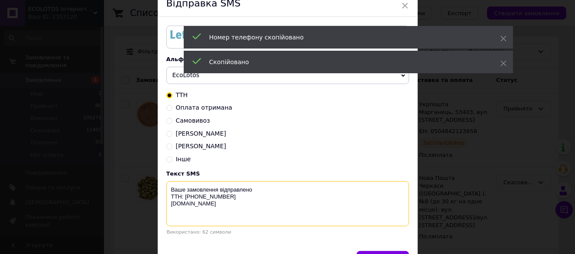
scroll to position [94, 0]
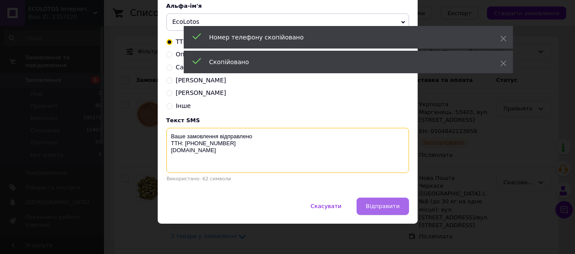
type textarea "Ваше замовлення відправлено ТТН: [PHONE_NUMBER] [DOMAIN_NAME]"
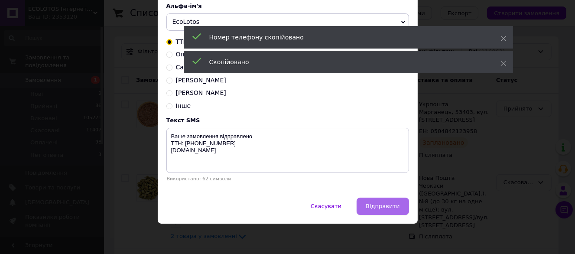
click at [398, 201] on button "Відправити" at bounding box center [382, 205] width 52 height 17
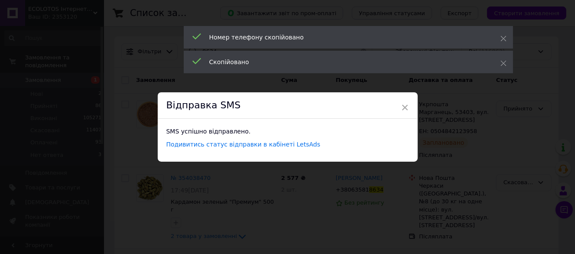
scroll to position [0, 0]
click at [403, 109] on span "×" at bounding box center [405, 107] width 8 height 15
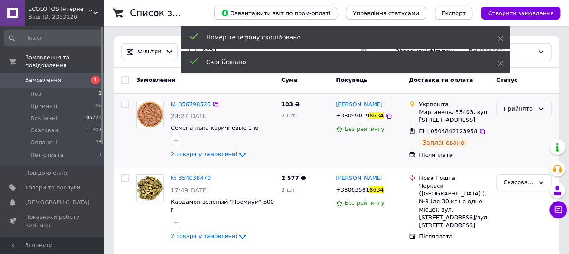
click at [516, 108] on div "Прийнято" at bounding box center [518, 108] width 30 height 9
click at [526, 127] on li "Виконано" at bounding box center [523, 127] width 55 height 16
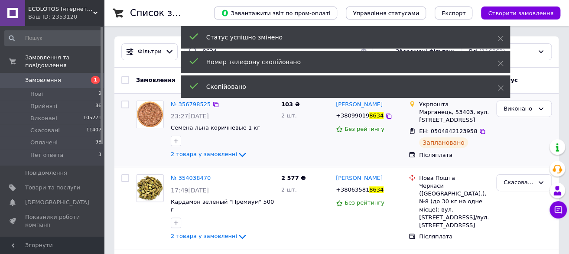
click at [122, 106] on input "checkbox" at bounding box center [125, 104] width 8 height 8
checkbox input "true"
drag, startPoint x: 140, startPoint y: 77, endPoint x: 144, endPoint y: 79, distance: 4.5
click at [140, 77] on span "Дії для 1 замовлення" at bounding box center [168, 80] width 63 height 8
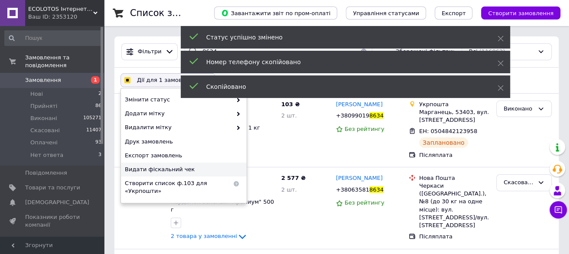
click at [169, 166] on span "Видати фіскальний чек" at bounding box center [183, 169] width 116 height 8
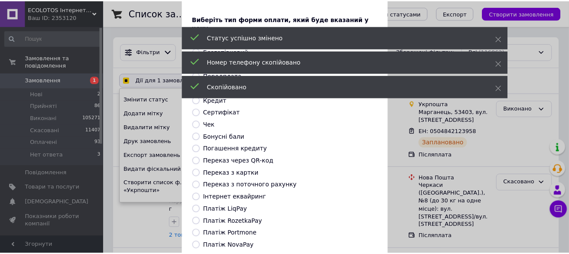
scroll to position [80, 0]
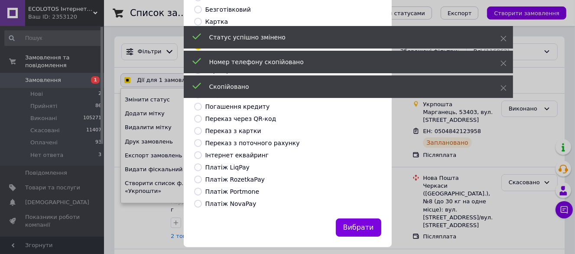
click at [379, 217] on div "Вибрати" at bounding box center [358, 228] width 49 height 22
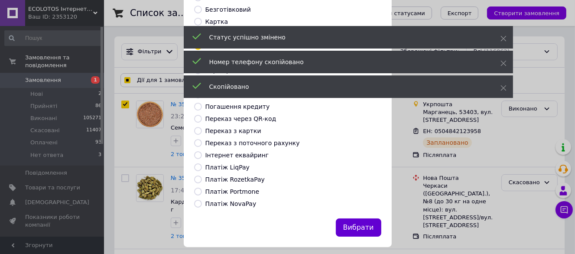
click at [364, 220] on button "Вибрати" at bounding box center [358, 227] width 45 height 19
checkbox input "true"
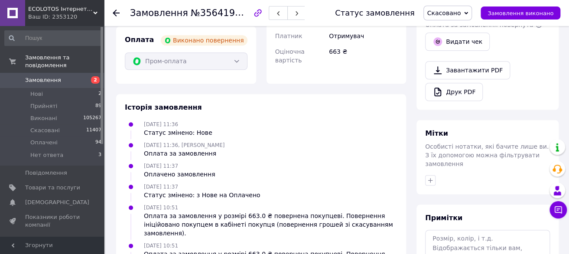
scroll to position [397, 0]
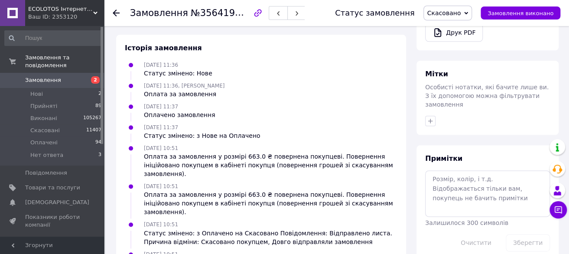
click at [382, 81] on div "09.08.2025 11:36, Яна Савчик Оплата за замовлення" at bounding box center [260, 89] width 279 height 17
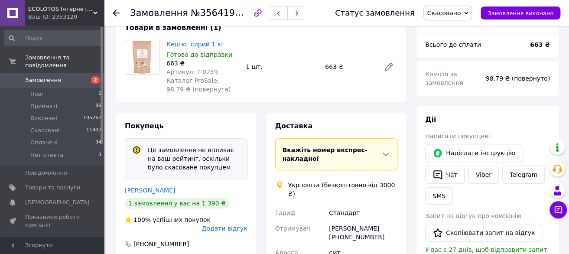
scroll to position [0, 0]
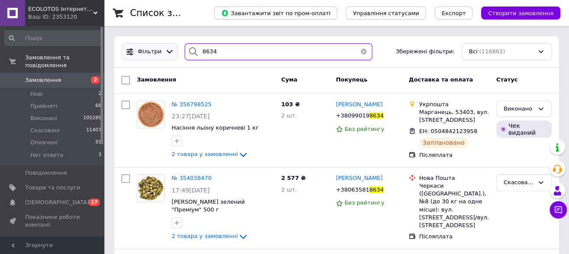
drag, startPoint x: 217, startPoint y: 49, endPoint x: 171, endPoint y: 54, distance: 45.8
click at [171, 54] on div "Фільтри 8634 Збережені фільтри: Всі (116862)" at bounding box center [336, 51] width 437 height 17
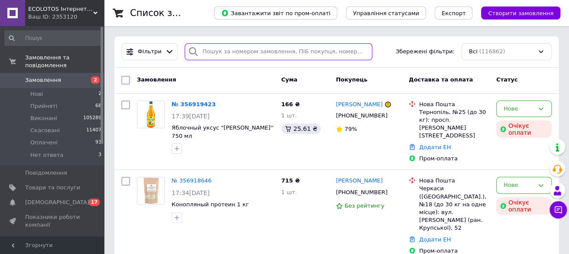
click at [225, 48] on input "search" at bounding box center [278, 51] width 187 height 17
paste input "[PHONE_NUMBER]"
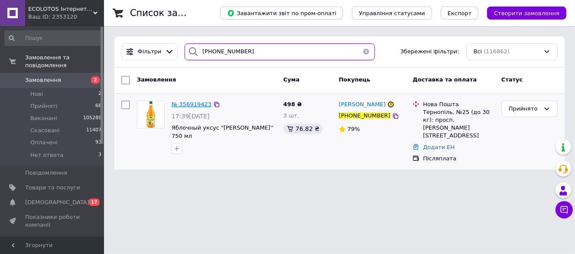
type input "[PHONE_NUMBER]"
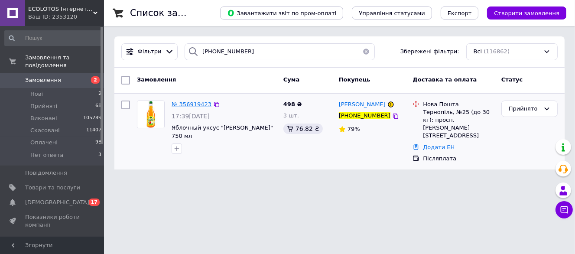
click at [188, 106] on span "№ 356919423" at bounding box center [192, 104] width 40 height 6
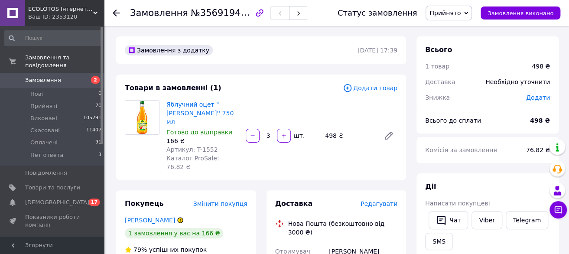
click at [395, 200] on span "Редагувати" at bounding box center [378, 203] width 37 height 7
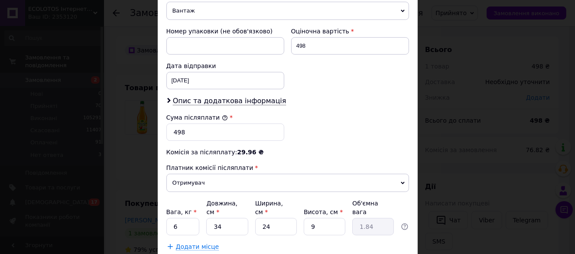
scroll to position [406, 0]
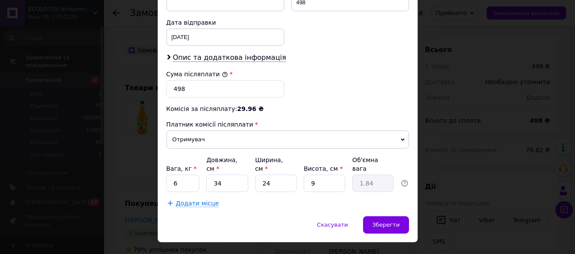
click at [123, 165] on div "× Редагування доставки Спосіб доставки Нова Пошта (безкоштовно від 3000 ₴) Плат…" at bounding box center [287, 127] width 575 height 254
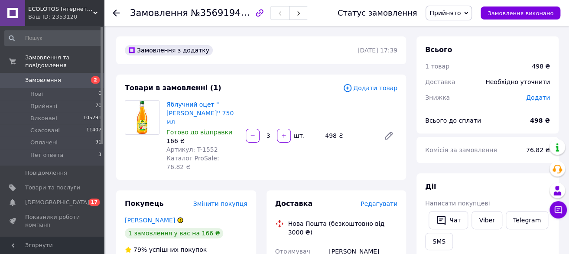
click at [392, 200] on span "Редагувати" at bounding box center [378, 203] width 37 height 7
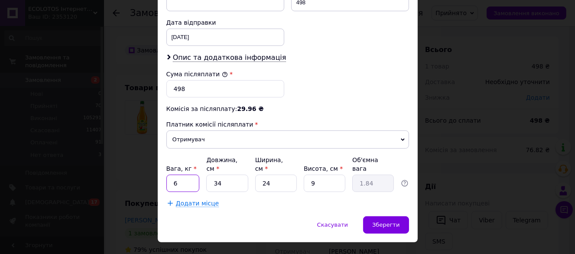
click at [185, 175] on input "6" at bounding box center [182, 183] width 33 height 17
click at [183, 175] on input "6" at bounding box center [182, 183] width 33 height 17
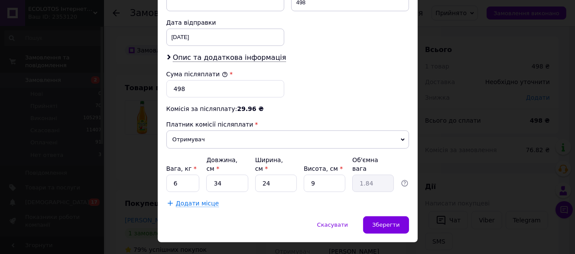
click at [182, 175] on input "6" at bounding box center [182, 183] width 33 height 17
type input "3"
click at [225, 175] on input "34" at bounding box center [227, 183] width 42 height 17
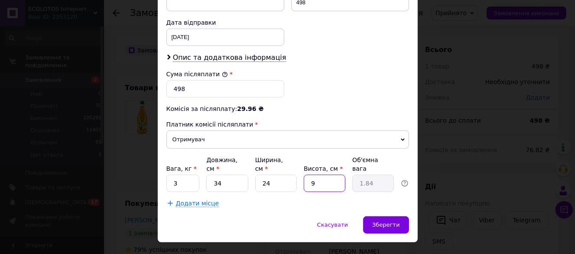
click at [322, 175] on input "9" at bounding box center [325, 183] width 42 height 17
type input "1"
type input "0.2"
type input "10"
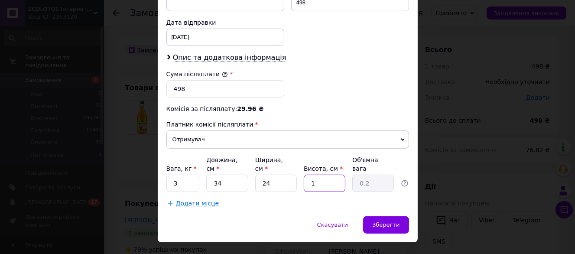
type input "2.04"
type input "10"
click at [379, 216] on div "Зберегти" at bounding box center [385, 224] width 45 height 17
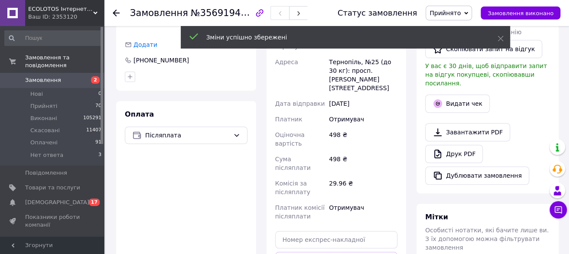
scroll to position [303, 0]
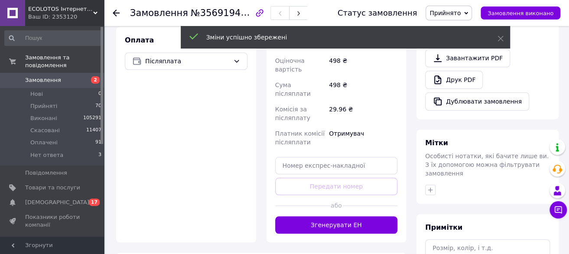
click at [373, 216] on button "Згенерувати ЕН" at bounding box center [336, 224] width 123 height 17
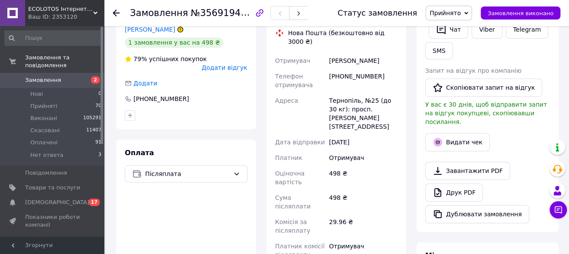
scroll to position [130, 0]
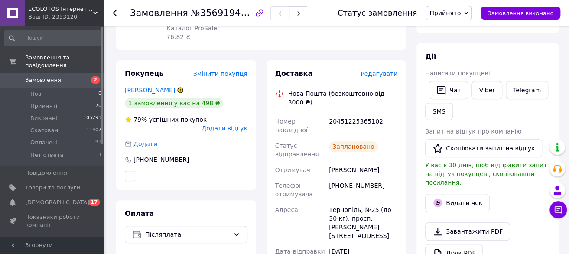
click at [77, 76] on span "Замовлення" at bounding box center [52, 80] width 55 height 8
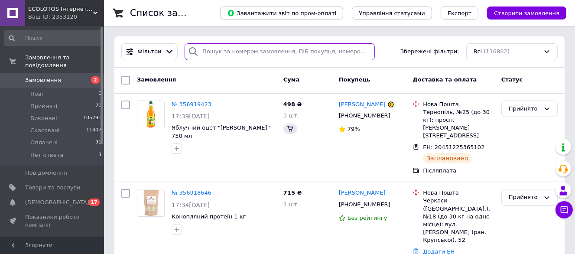
click at [232, 57] on input "search" at bounding box center [280, 51] width 190 height 17
paste input "[PHONE_NUMBER]"
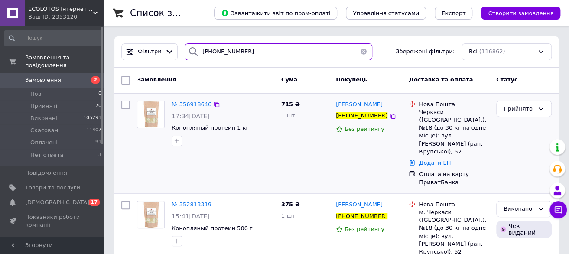
type input "[PHONE_NUMBER]"
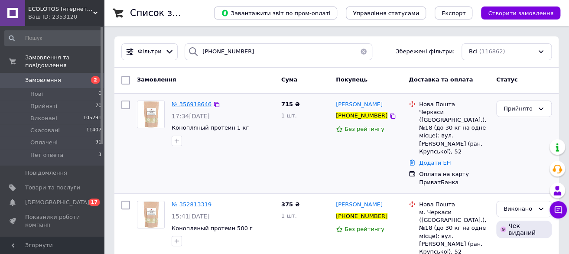
click at [202, 105] on span "№ 356918646" at bounding box center [192, 104] width 40 height 6
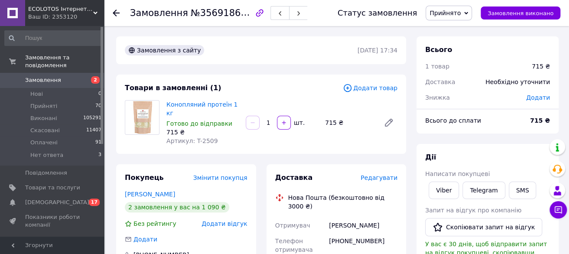
click at [393, 173] on div "Редагувати" at bounding box center [378, 177] width 37 height 9
click at [393, 174] on span "Редагувати" at bounding box center [378, 177] width 37 height 7
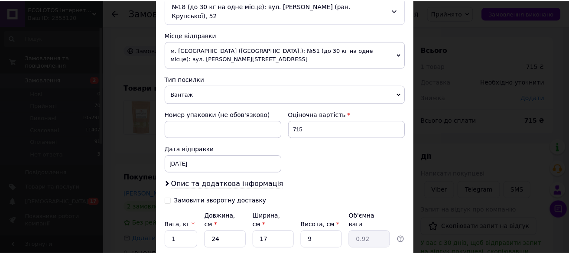
scroll to position [346, 0]
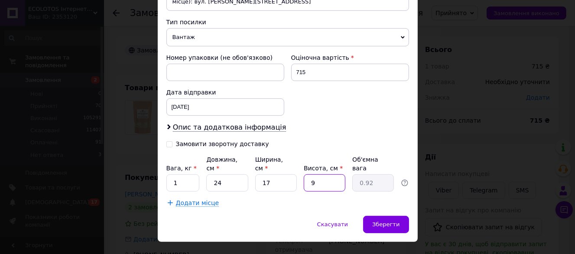
click at [333, 174] on input "9" at bounding box center [325, 182] width 42 height 17
type input "1"
type input "0.1"
type input "10"
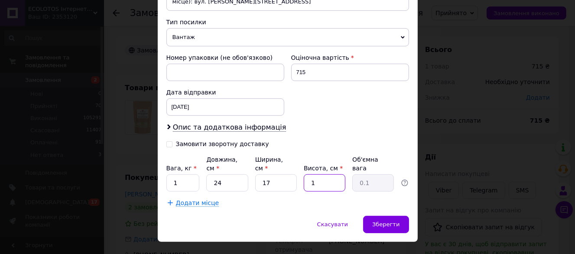
type input "1.02"
type input "10"
click at [372, 216] on div "Зберегти" at bounding box center [385, 224] width 45 height 17
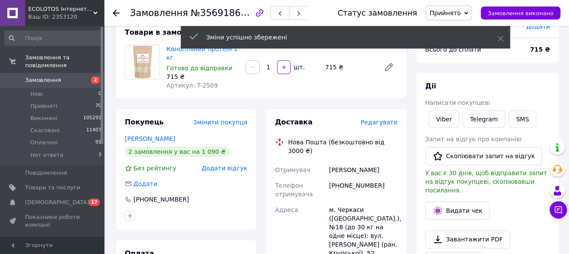
scroll to position [260, 0]
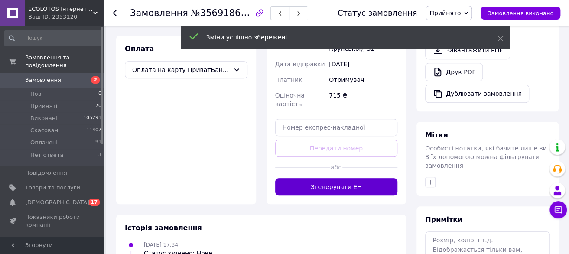
click at [353, 178] on button "Згенерувати ЕН" at bounding box center [336, 186] width 123 height 17
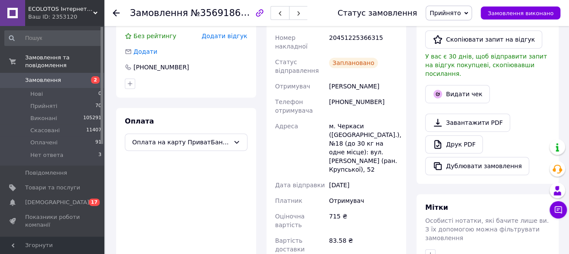
scroll to position [173, 0]
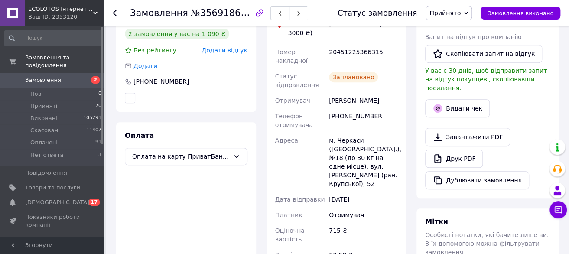
click at [62, 76] on span "Замовлення" at bounding box center [52, 80] width 55 height 8
